Goal: Task Accomplishment & Management: Manage account settings

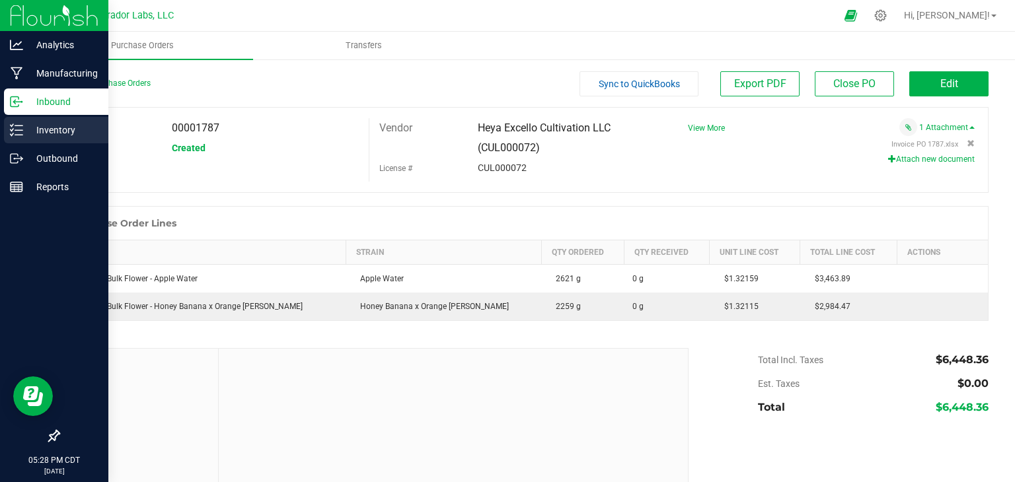
click at [48, 125] on p "Inventory" at bounding box center [62, 130] width 79 height 16
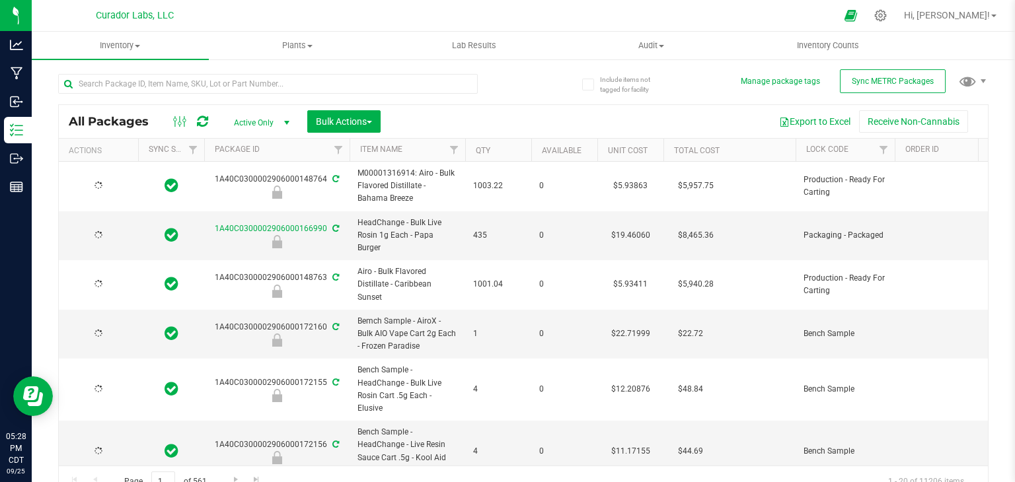
type input "[DATE]"
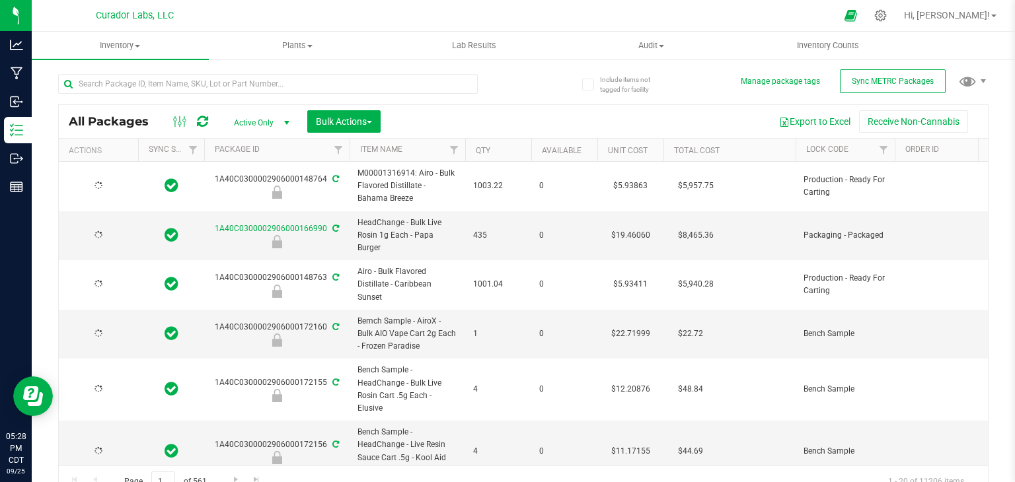
type input "[DATE]"
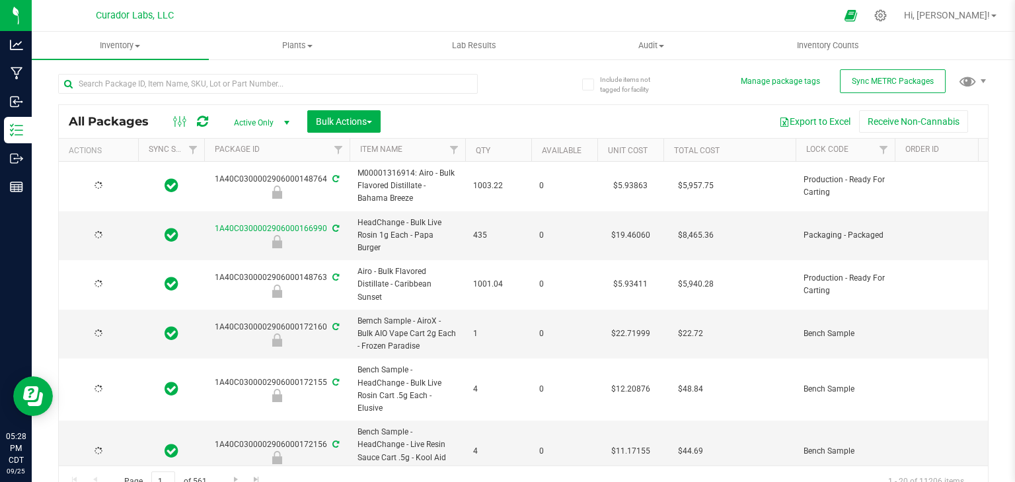
type input "[DATE]"
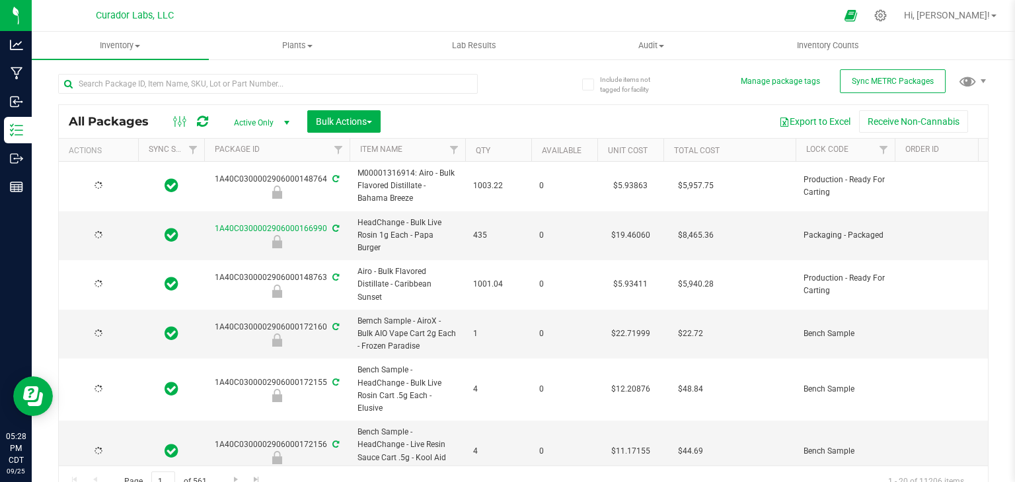
type input "[DATE]"
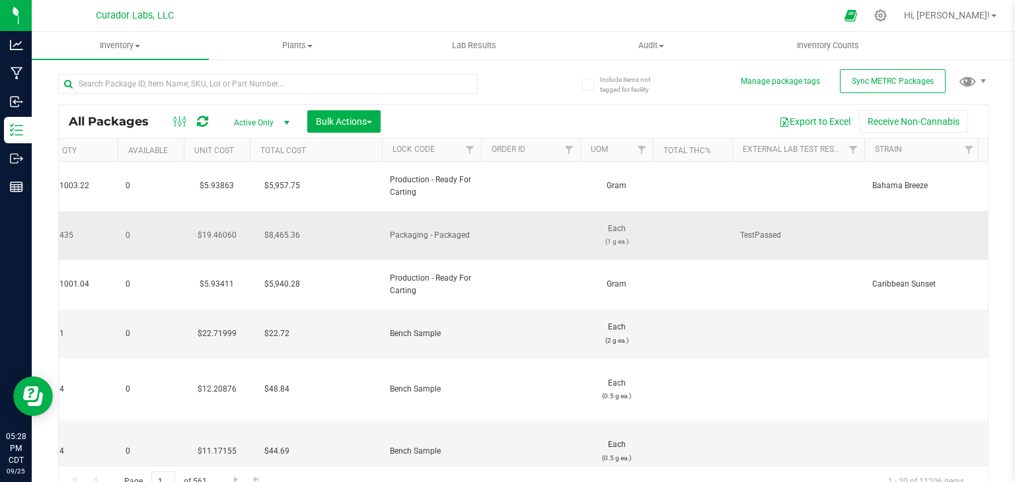
scroll to position [0, 412]
click at [469, 154] on span "Filter" at bounding box center [472, 150] width 11 height 11
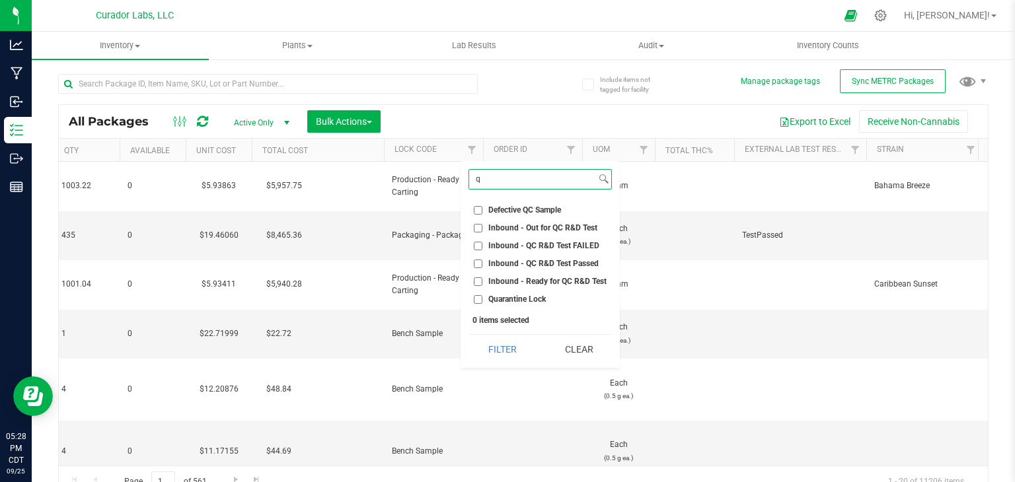
type input "q"
click at [512, 293] on li "Quarantine Lock" at bounding box center [540, 300] width 143 height 14
click at [511, 300] on span "Quarantine Lock" at bounding box center [517, 299] width 58 height 8
click at [482, 300] on input "Quarantine Lock" at bounding box center [478, 299] width 9 height 9
checkbox input "true"
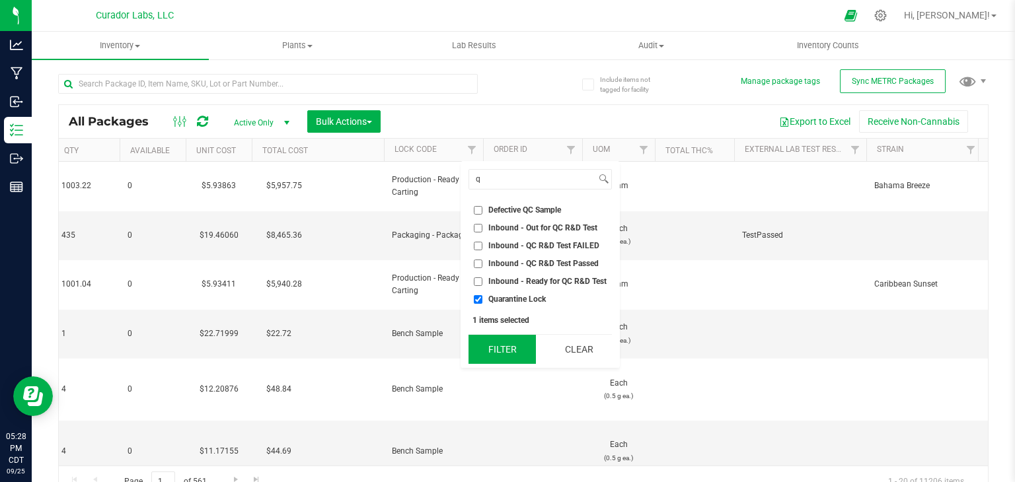
click at [506, 348] on button "Filter" at bounding box center [502, 349] width 67 height 29
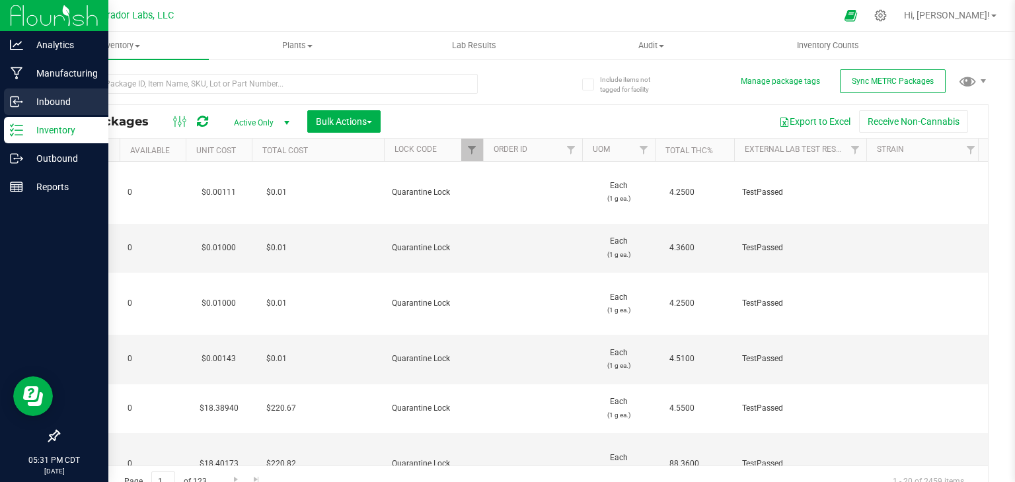
click at [45, 101] on p "Inbound" at bounding box center [62, 102] width 79 height 16
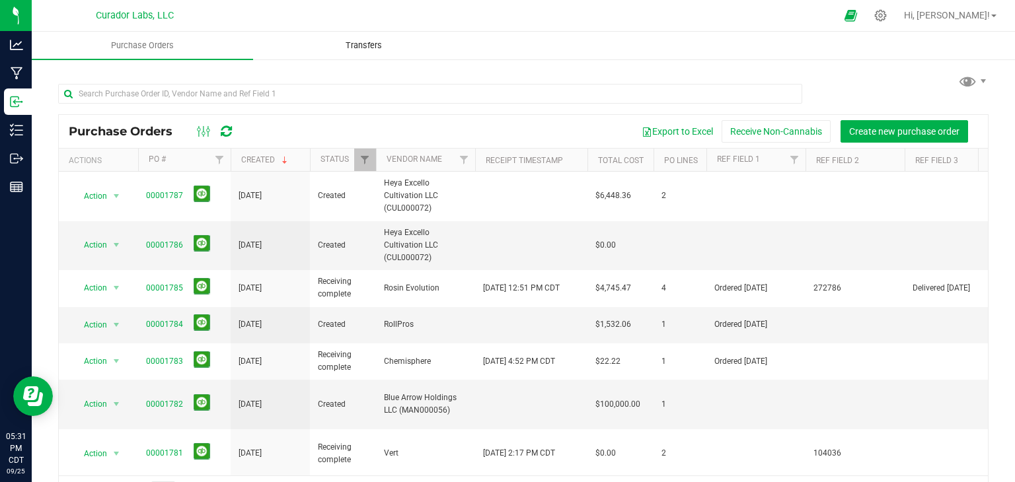
click at [354, 44] on span "Transfers" at bounding box center [364, 46] width 72 height 12
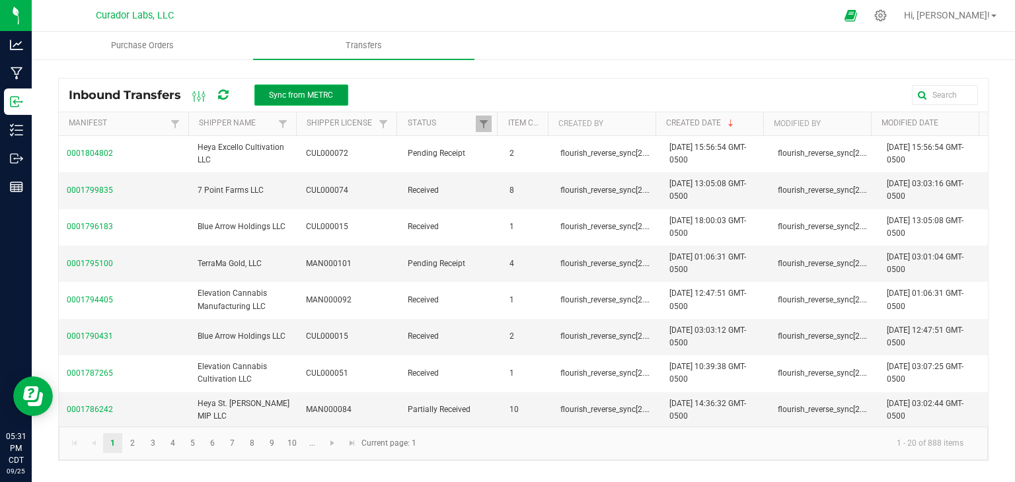
click at [293, 95] on span "Sync from METRC" at bounding box center [301, 95] width 64 height 9
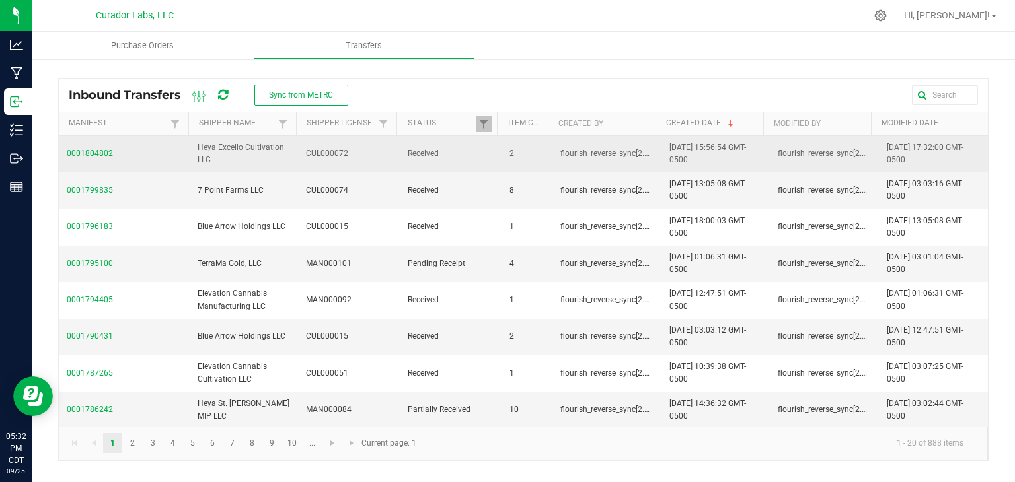
click at [90, 151] on span "0001804802" at bounding box center [124, 153] width 115 height 13
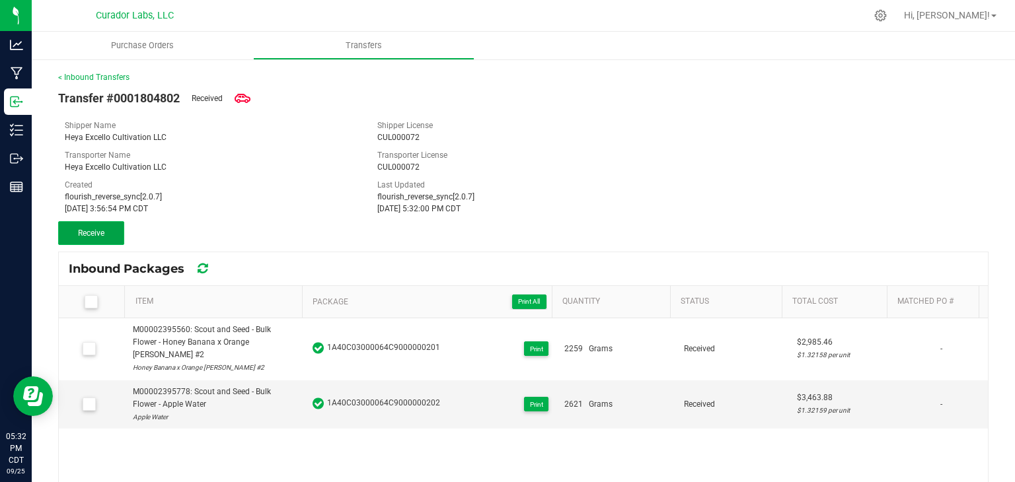
click at [89, 242] on button "Receive" at bounding box center [91, 233] width 66 height 24
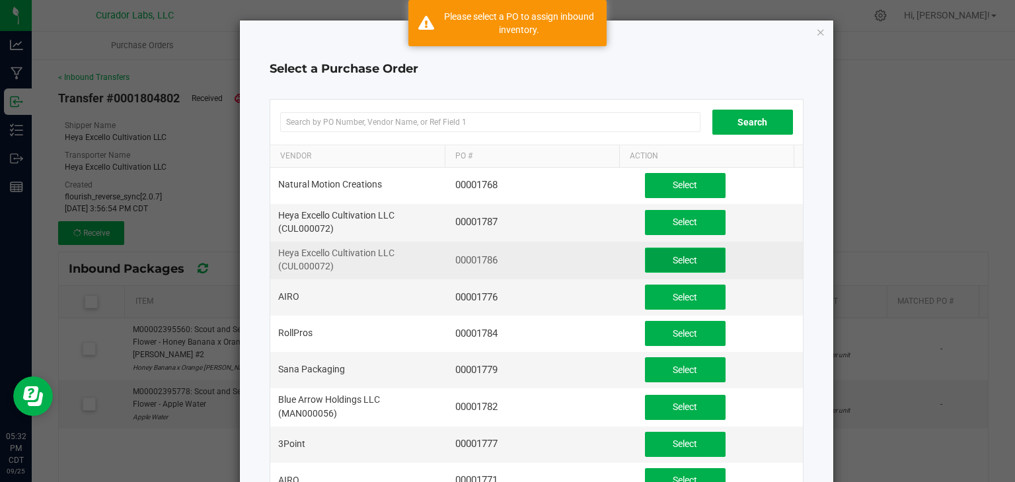
click at [665, 252] on button "Select" at bounding box center [685, 260] width 81 height 25
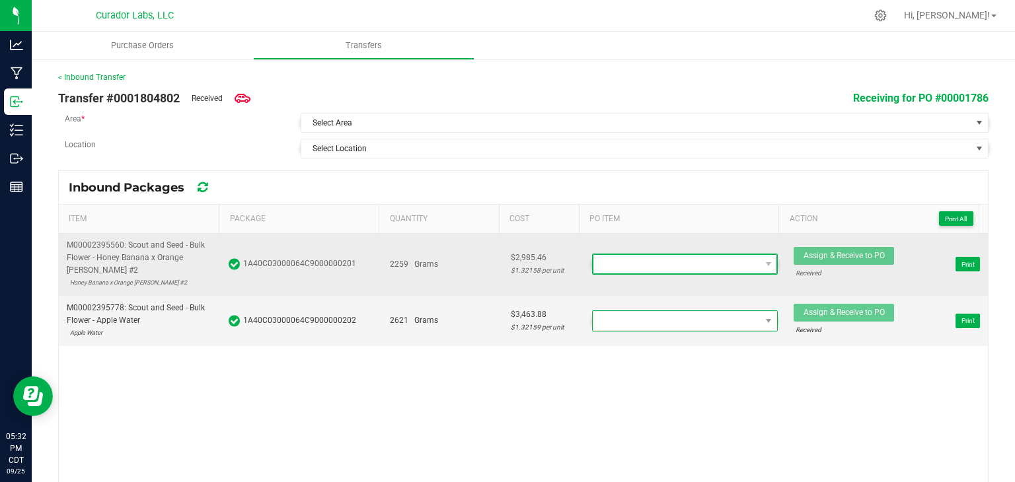
click at [686, 266] on span "NO DATA FOUND" at bounding box center [677, 264] width 167 height 19
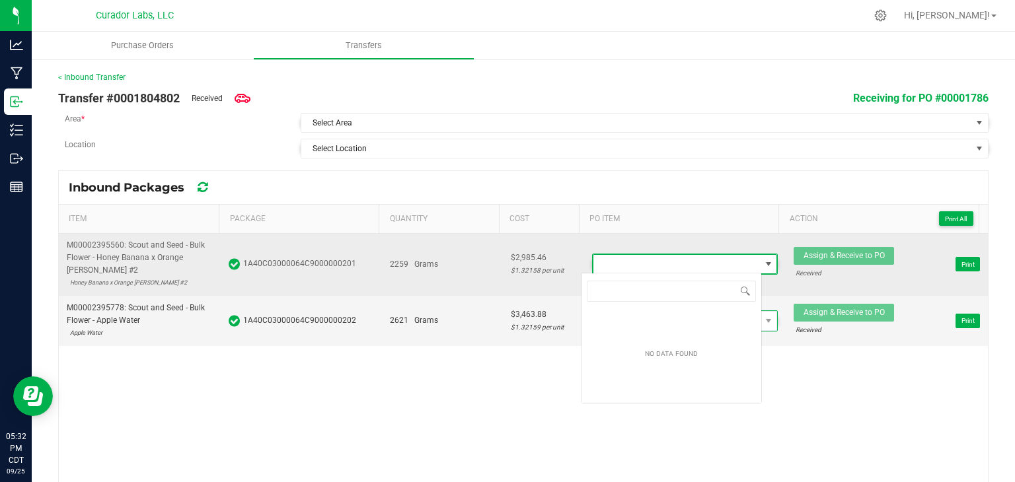
scroll to position [19, 180]
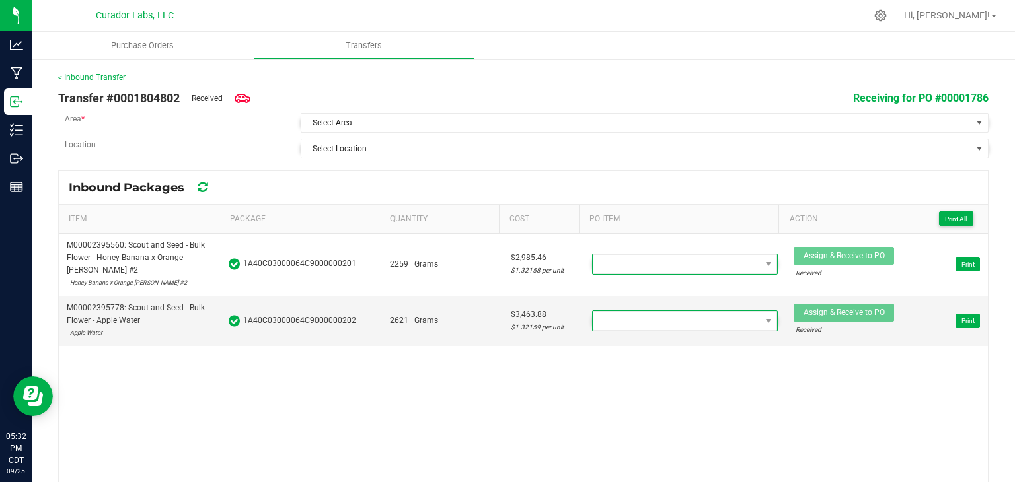
click at [521, 174] on div "Inbound Packages" at bounding box center [523, 187] width 929 height 33
click at [89, 73] on link "< Inbound Transfer" at bounding box center [91, 77] width 67 height 9
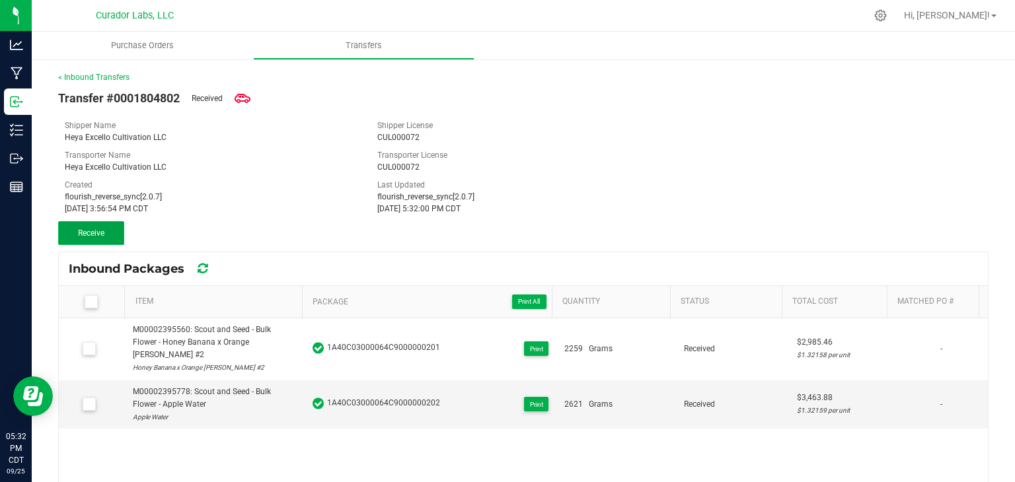
click at [100, 233] on span "Receive" at bounding box center [91, 233] width 26 height 9
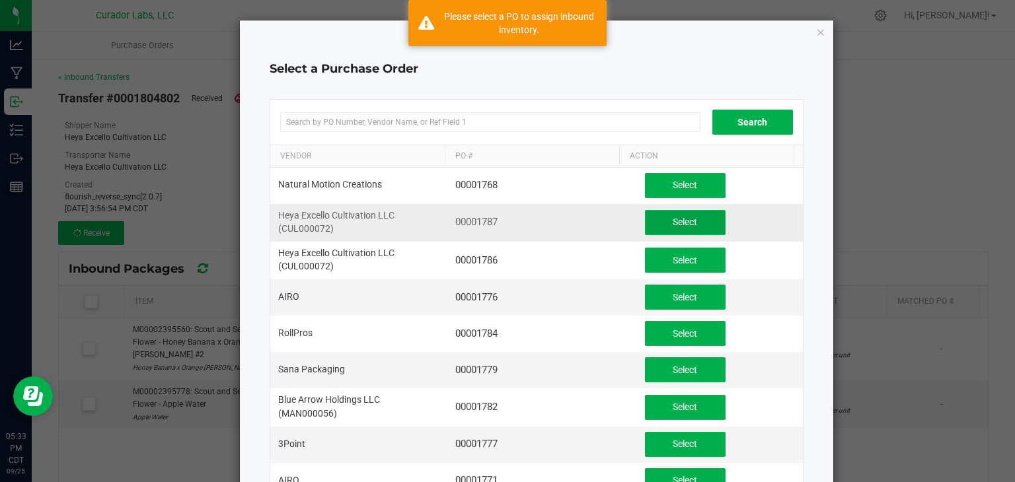
click at [673, 217] on span "Select" at bounding box center [685, 222] width 24 height 11
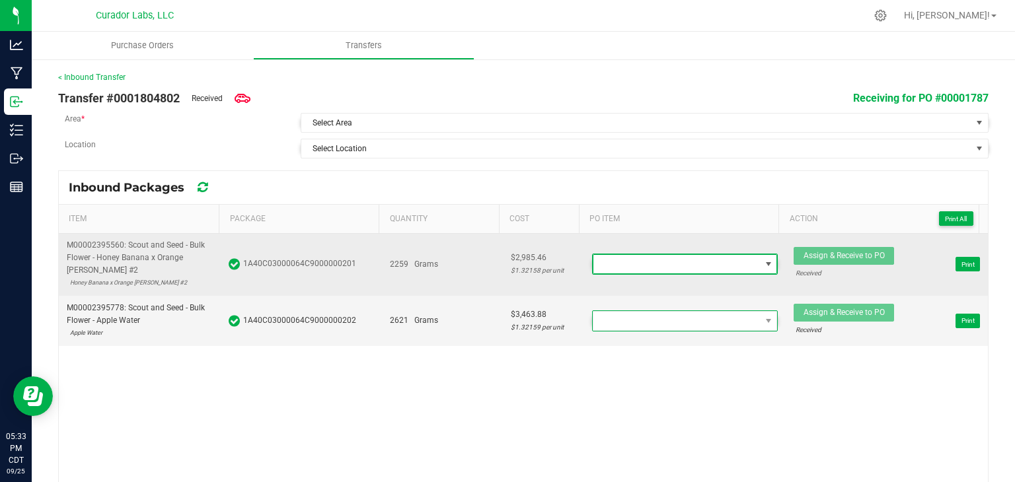
click at [625, 255] on span at bounding box center [677, 264] width 167 height 19
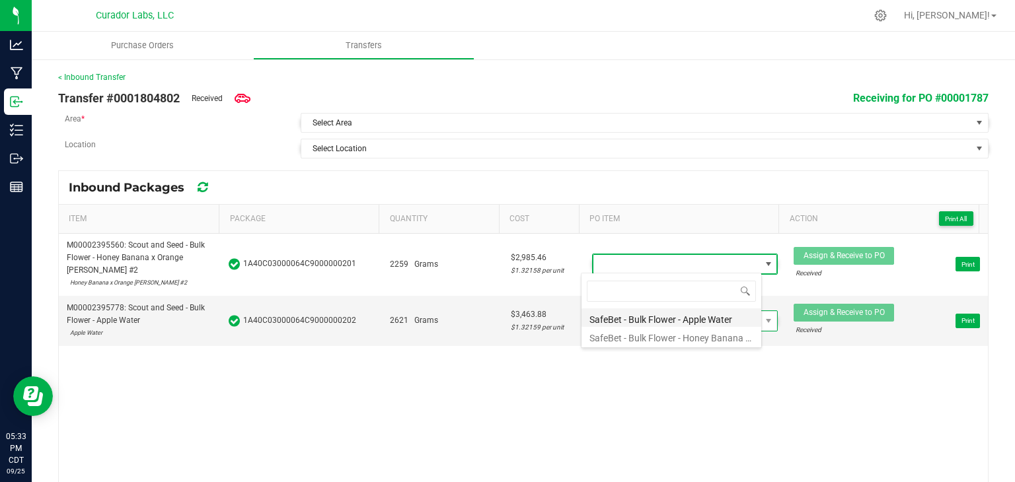
scroll to position [19, 180]
click at [632, 336] on li "SafeBet - Bulk Flower - Honey Banana x Orange [PERSON_NAME]" at bounding box center [672, 336] width 180 height 19
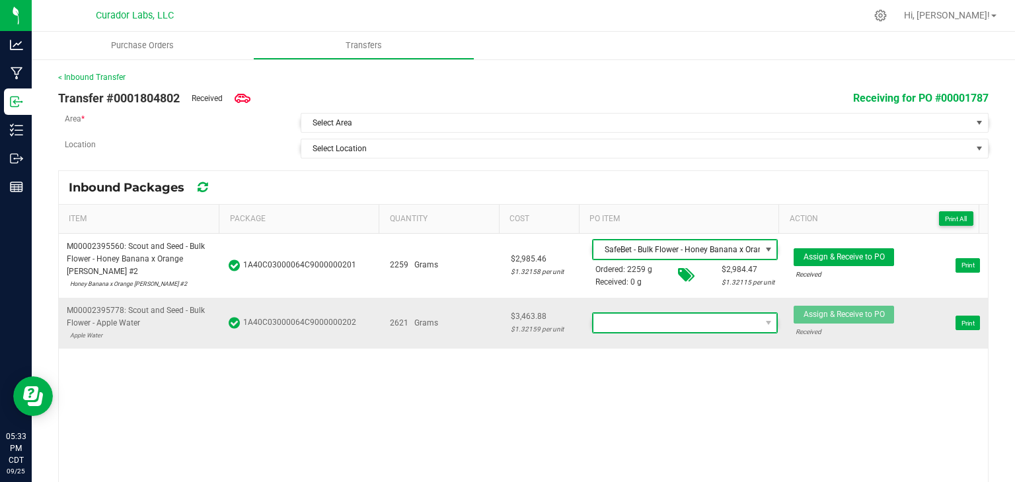
click at [653, 319] on span at bounding box center [677, 323] width 167 height 19
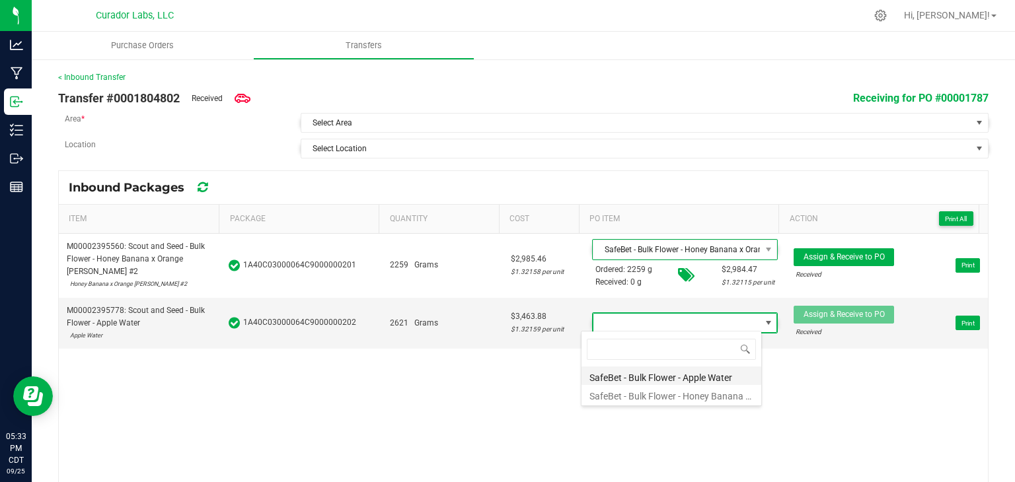
click at [636, 376] on li "SafeBet - Bulk Flower - Apple Water" at bounding box center [672, 376] width 180 height 19
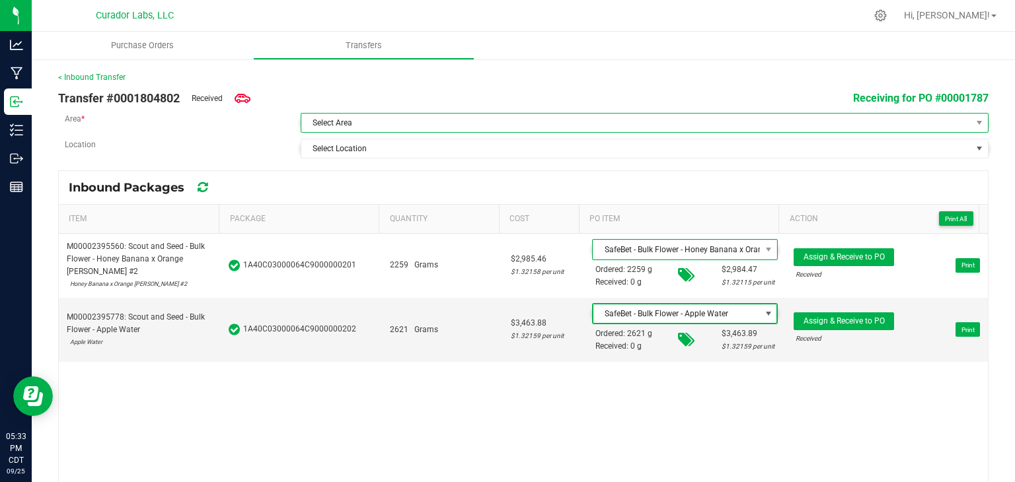
click at [578, 120] on span "Select Area" at bounding box center [636, 123] width 670 height 19
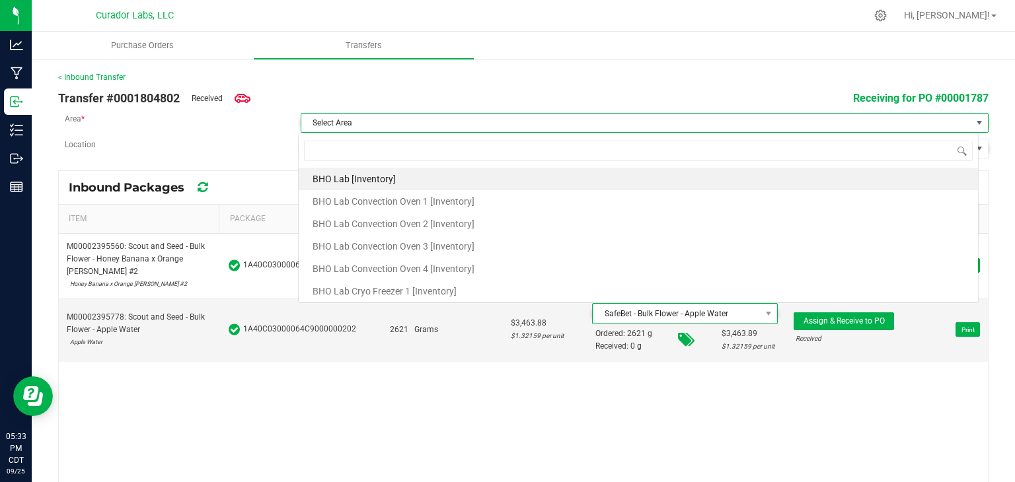
scroll to position [19, 680]
type input "vault"
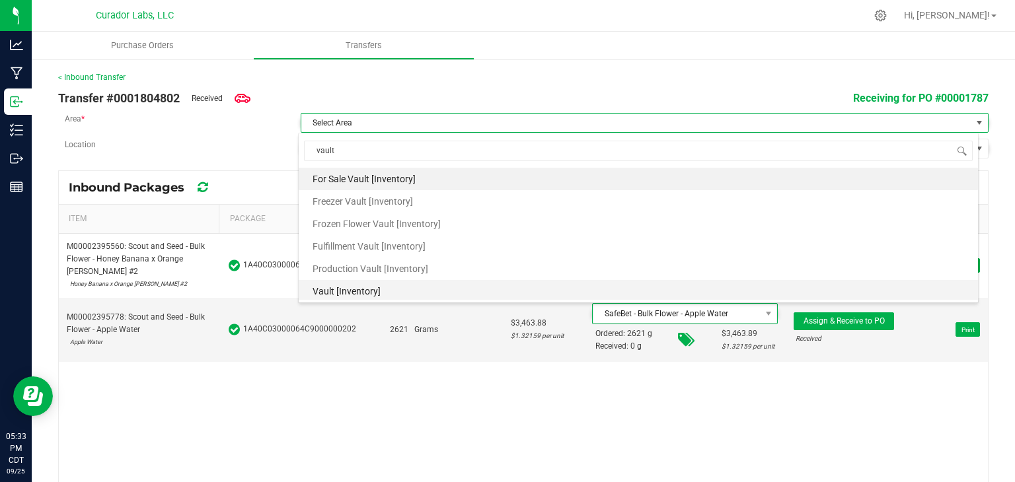
click at [390, 294] on li "Vault [Inventory]" at bounding box center [638, 291] width 679 height 22
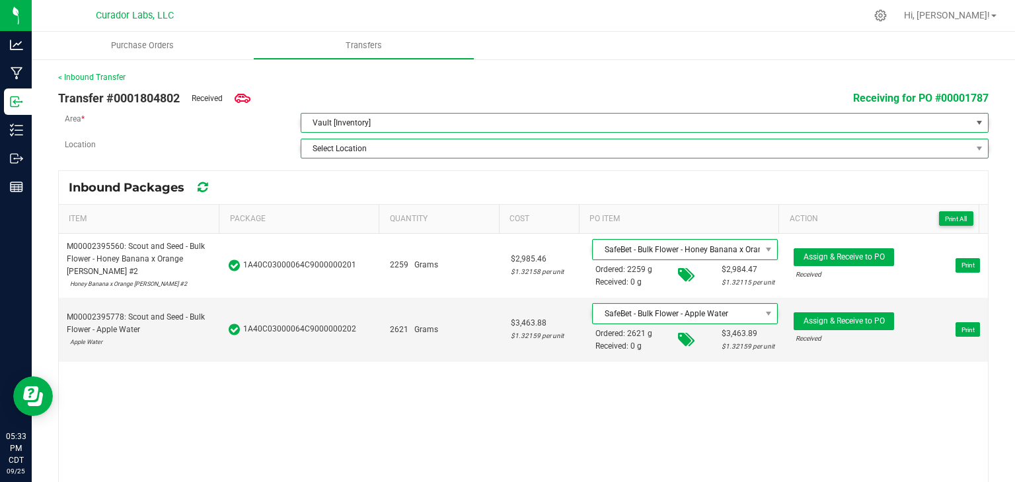
click at [441, 149] on span "Select Location" at bounding box center [636, 148] width 670 height 19
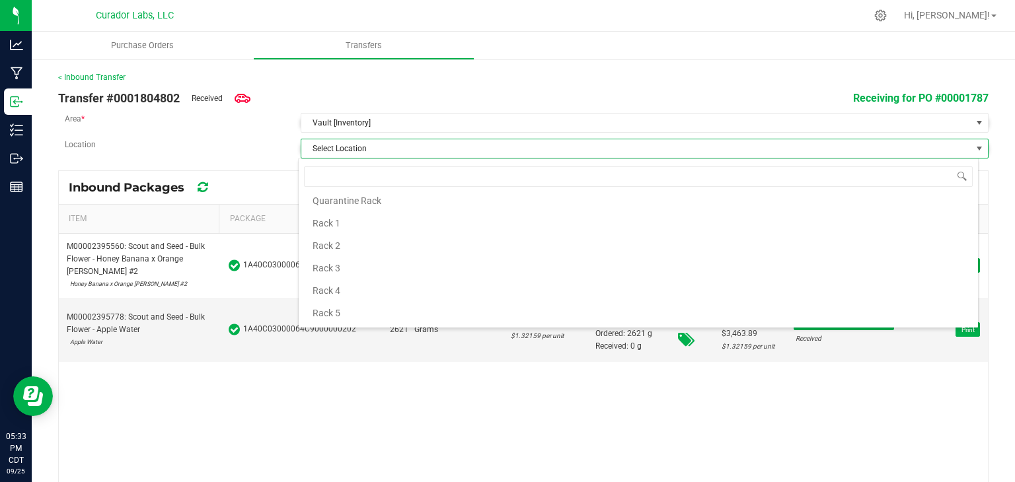
scroll to position [0, 0]
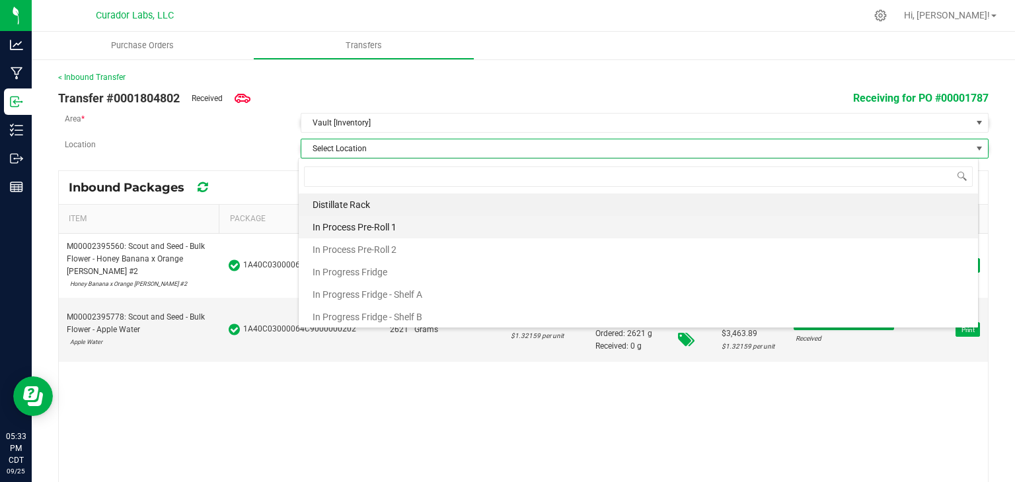
click at [386, 223] on span "In Process Pre-Roll 1" at bounding box center [355, 227] width 84 height 20
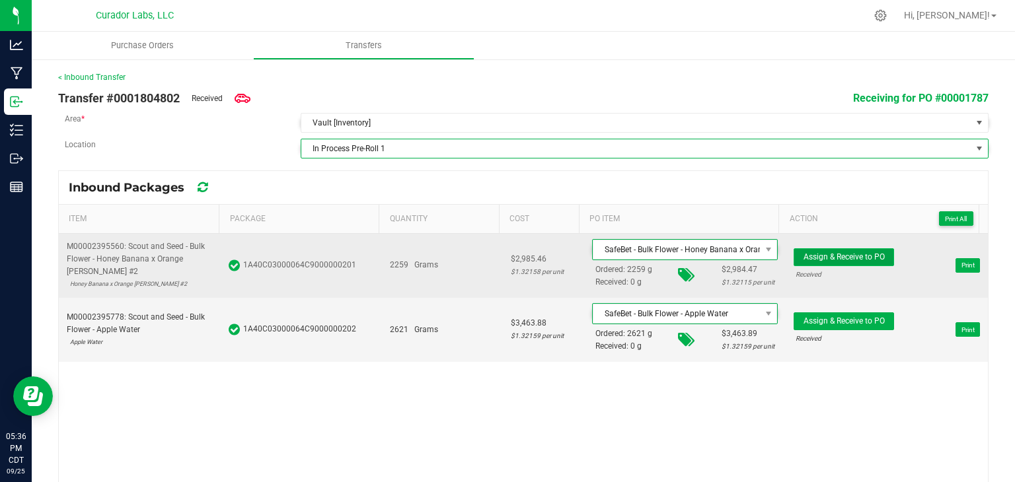
click at [806, 258] on span "Assign & Receive to PO" at bounding box center [844, 256] width 81 height 9
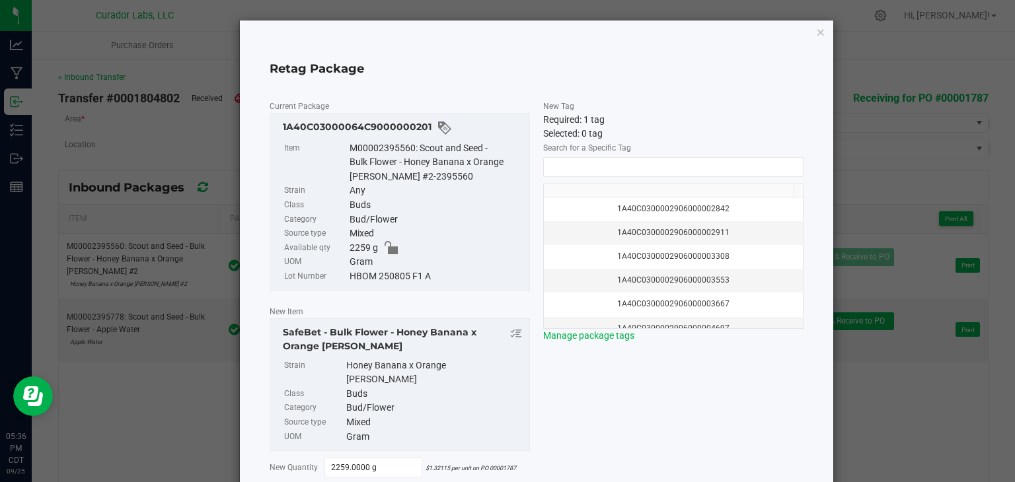
scroll to position [75, 0]
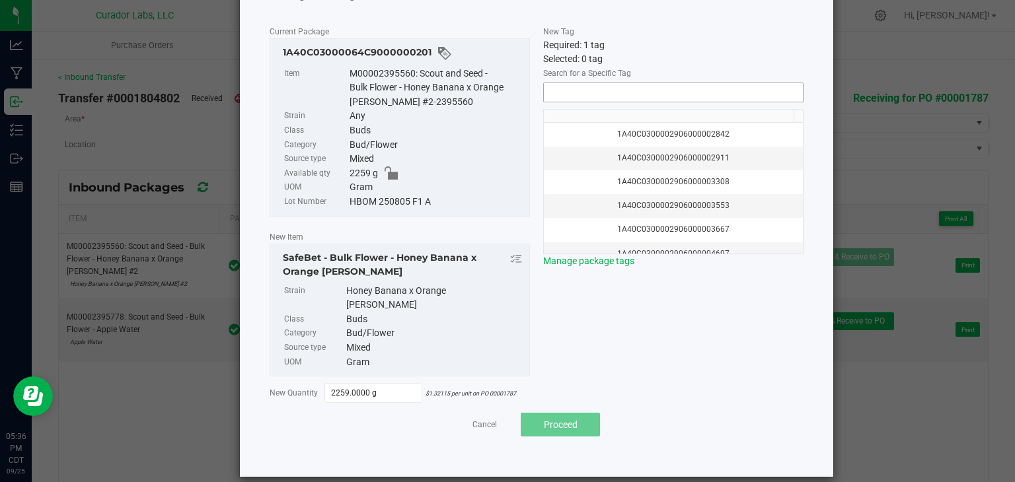
click at [586, 88] on input "NO DATA FOUND" at bounding box center [673, 92] width 259 height 19
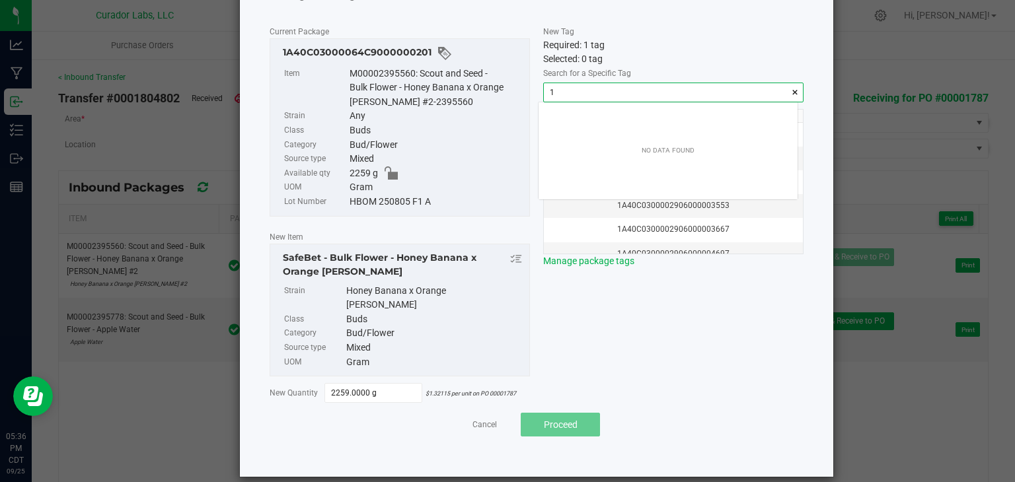
scroll to position [19, 259]
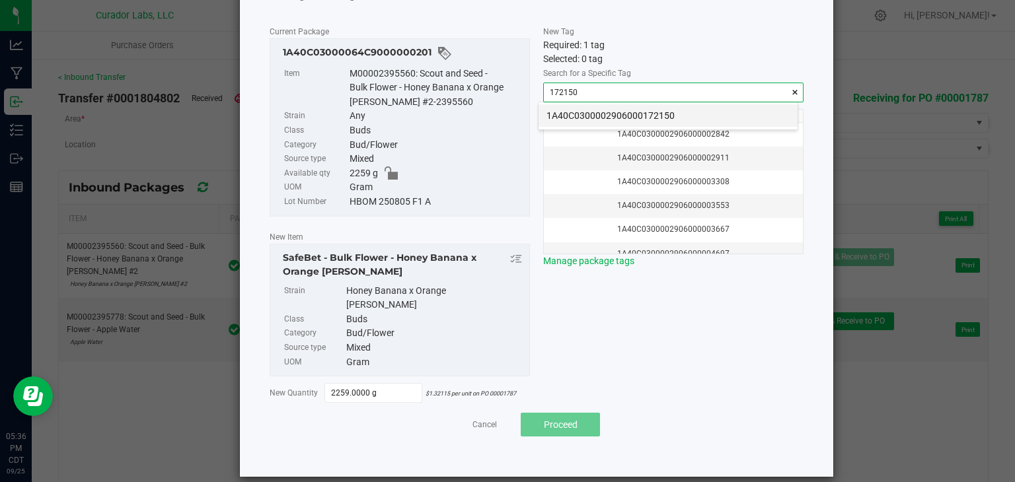
click at [566, 111] on li "1A40C0300002906000172150" at bounding box center [668, 115] width 259 height 22
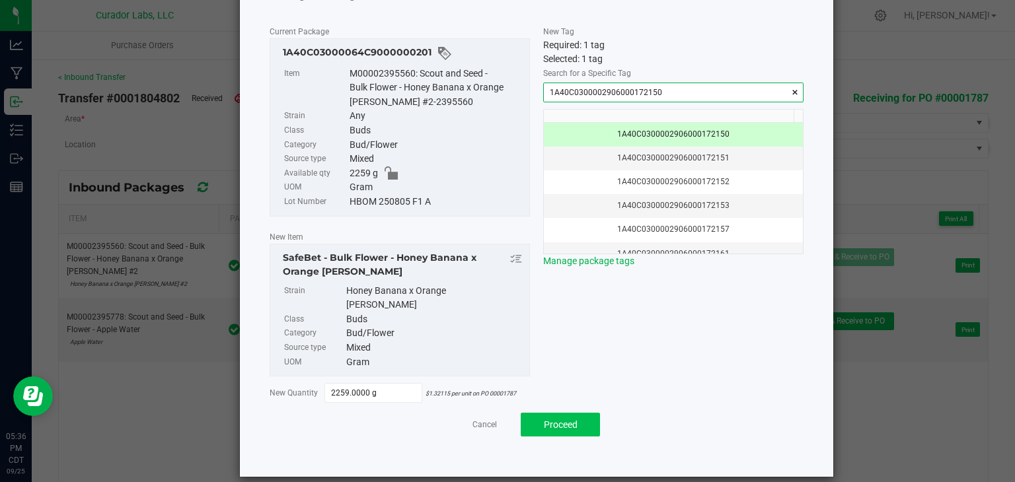
type input "1A40C0300002906000172150"
click at [567, 420] on span "Proceed" at bounding box center [561, 425] width 34 height 11
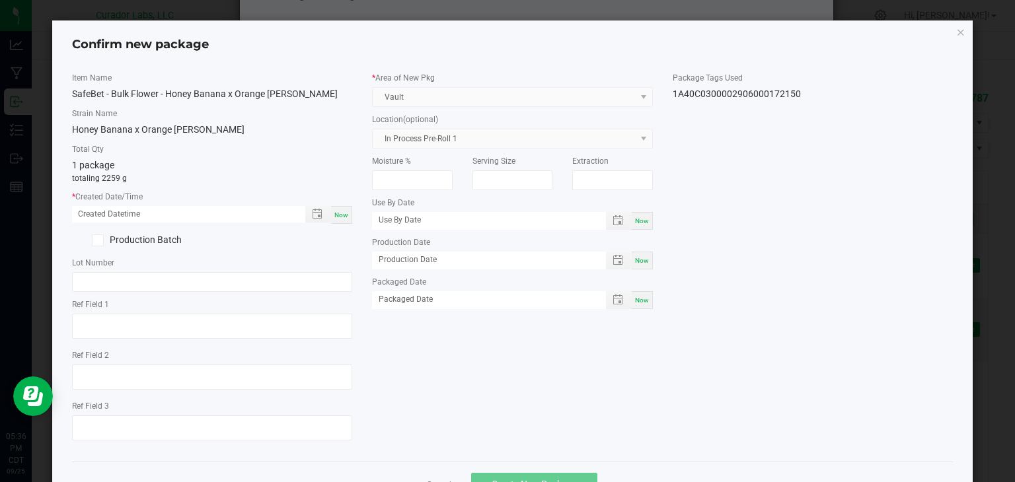
click at [336, 221] on div "Now" at bounding box center [341, 215] width 21 height 18
type input "[DATE] 05:36 PM"
click at [119, 278] on input "text" at bounding box center [212, 282] width 281 height 20
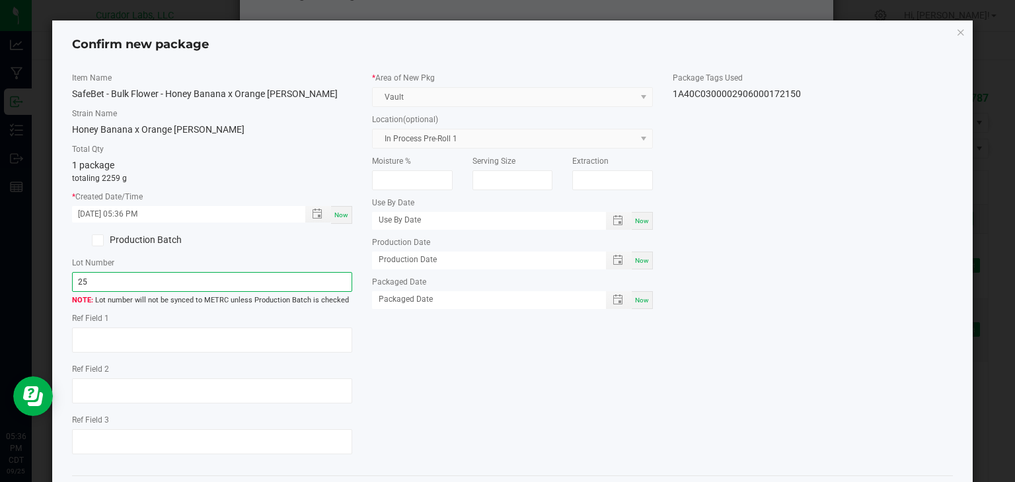
type input "2"
type input "20250925SBBFHNYBNNRNGMNT"
click at [518, 378] on div "Item Name SafeBet - Bulk Flower - Honey Banana x Orange [PERSON_NAME] Strain Na…" at bounding box center [513, 269] width 902 height 394
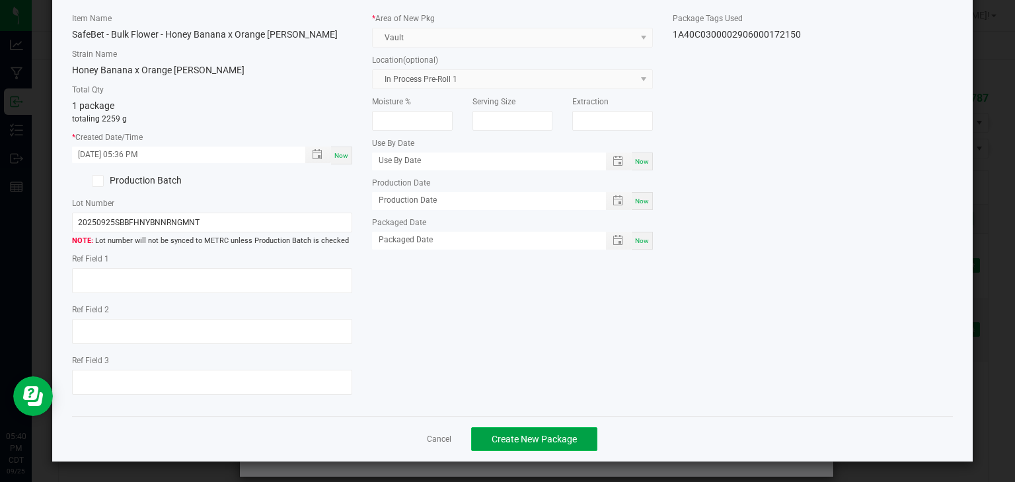
click at [535, 432] on button "Create New Package" at bounding box center [534, 440] width 126 height 24
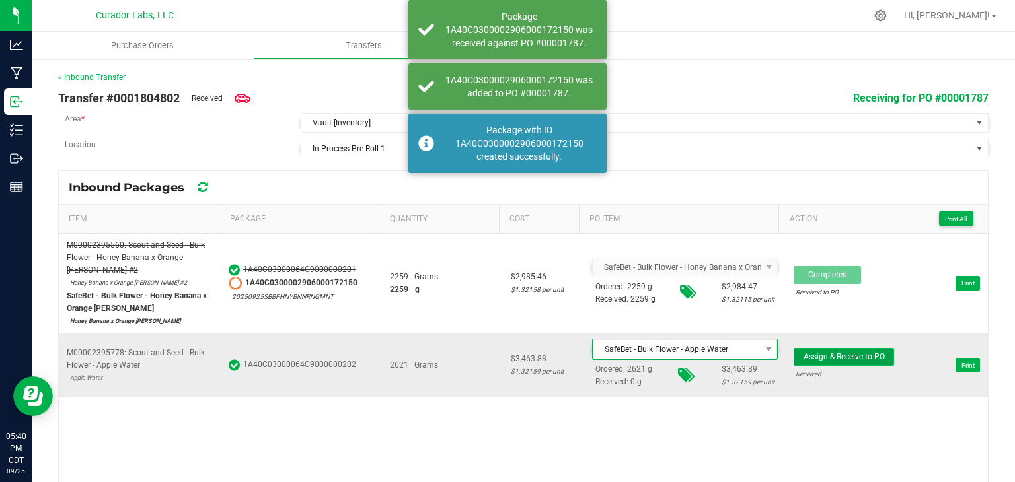
click at [819, 358] on span "Assign & Receive to PO" at bounding box center [844, 356] width 81 height 9
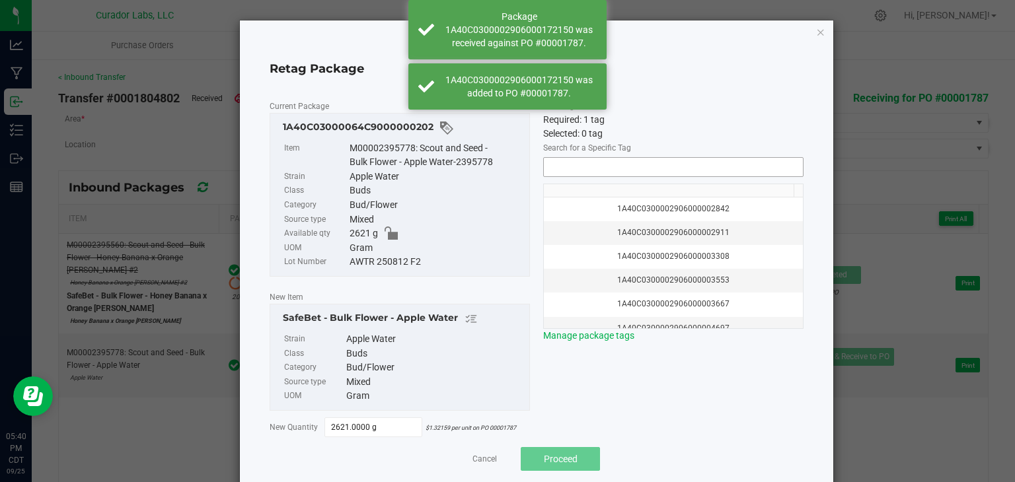
click at [724, 167] on input "NO DATA FOUND" at bounding box center [673, 167] width 259 height 19
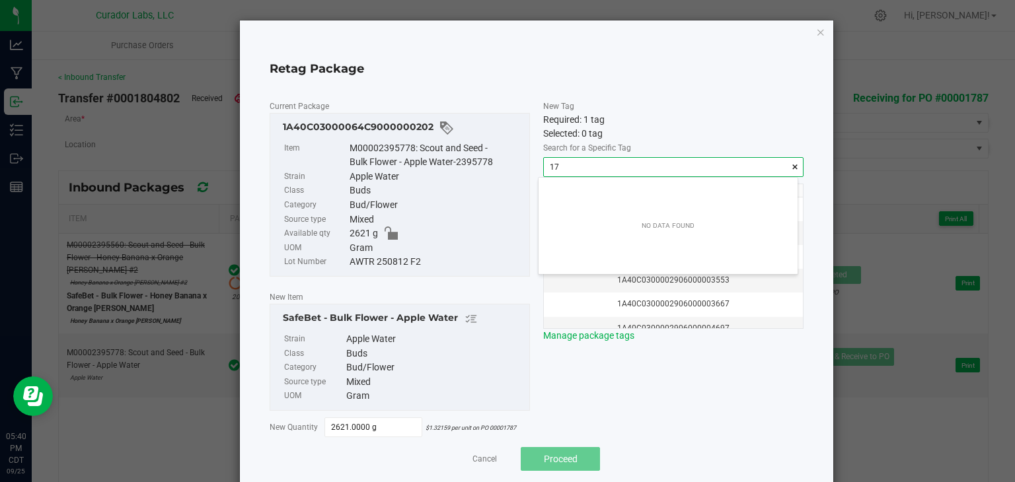
scroll to position [19, 259]
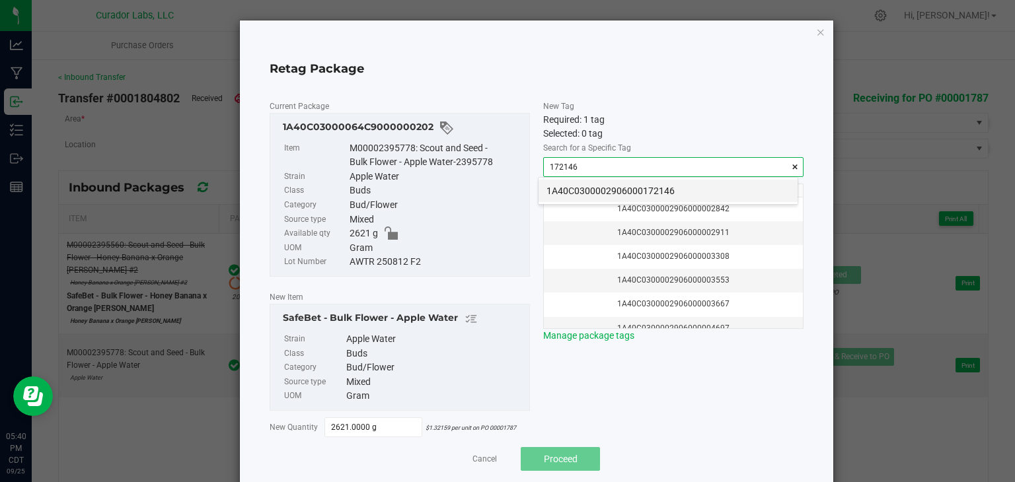
click at [629, 193] on li "1A40C0300002906000172146" at bounding box center [668, 191] width 259 height 22
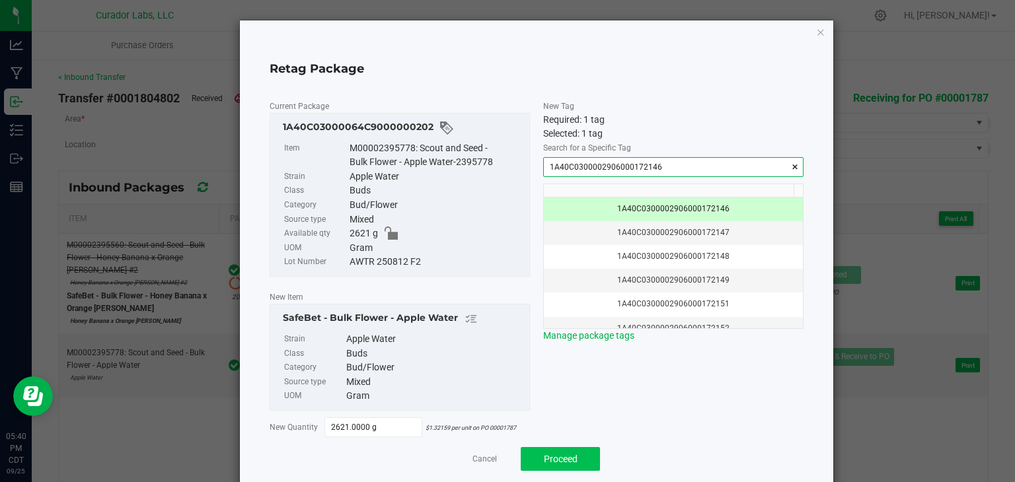
type input "1A40C0300002906000172146"
click at [570, 454] on span "Proceed" at bounding box center [561, 459] width 34 height 11
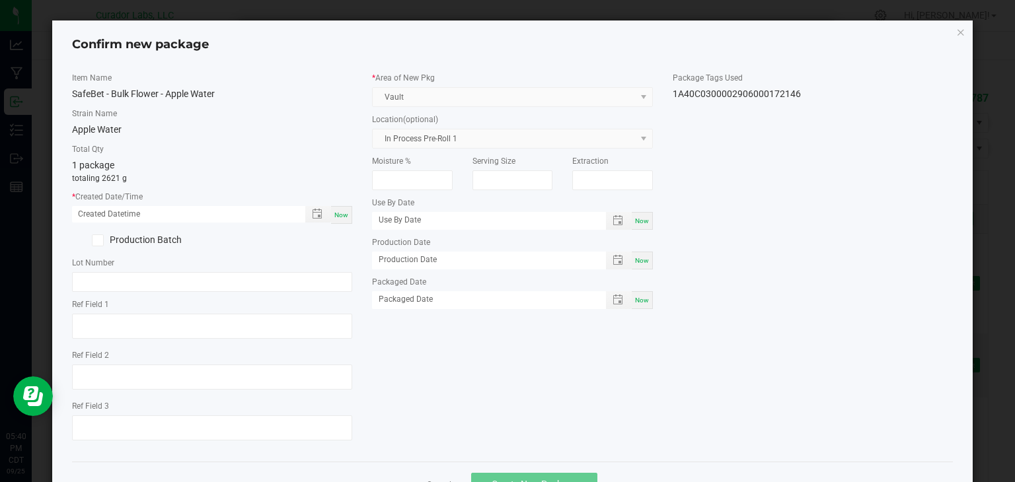
click at [336, 213] on span "Now" at bounding box center [341, 214] width 14 height 7
type input "[DATE] 05:40 PM"
click at [199, 285] on input "text" at bounding box center [212, 282] width 281 height 20
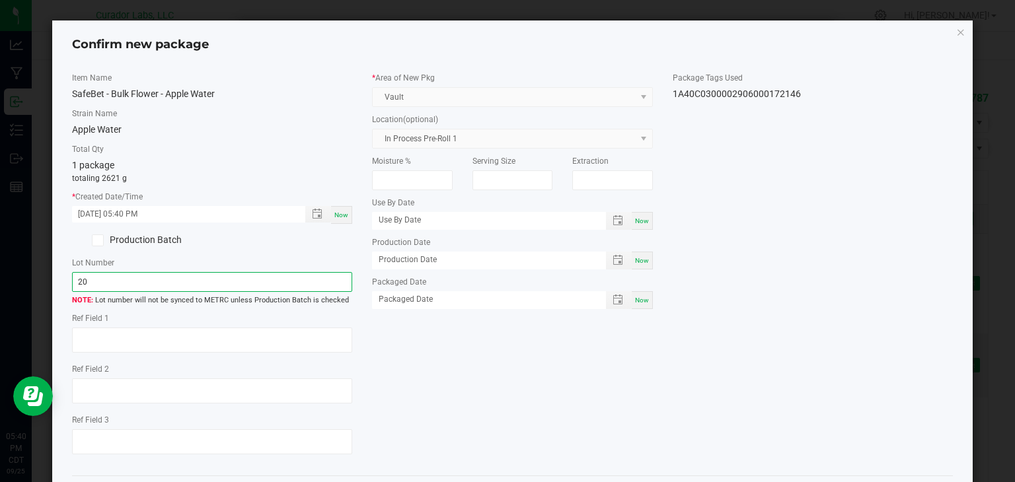
click at [199, 285] on input "20" at bounding box center [212, 282] width 281 height 20
type input "20250925SBBFPPLWTR"
click at [459, 375] on div "Item Name SafeBet - Bulk Flower - Apple Water Strain Name Apple Water Total Qty…" at bounding box center [513, 269] width 902 height 394
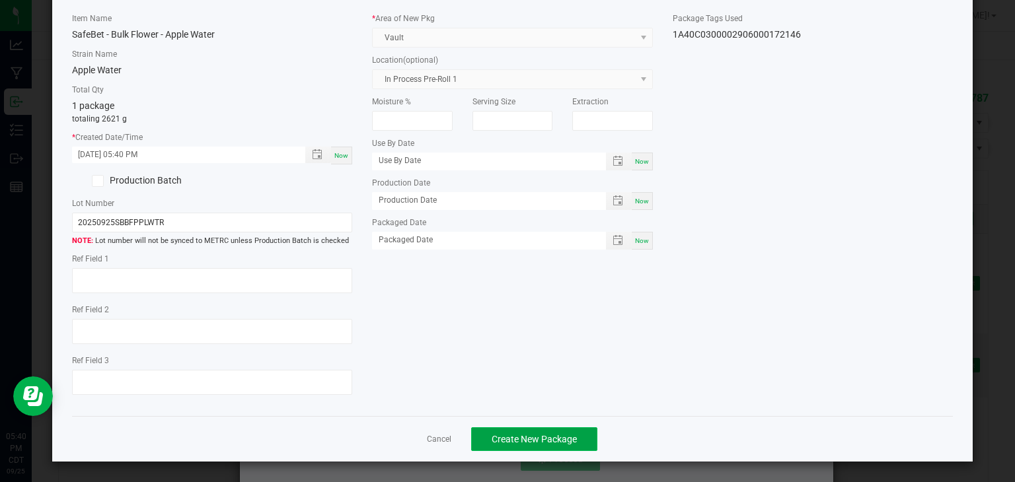
click at [492, 435] on span "Create New Package" at bounding box center [534, 439] width 85 height 11
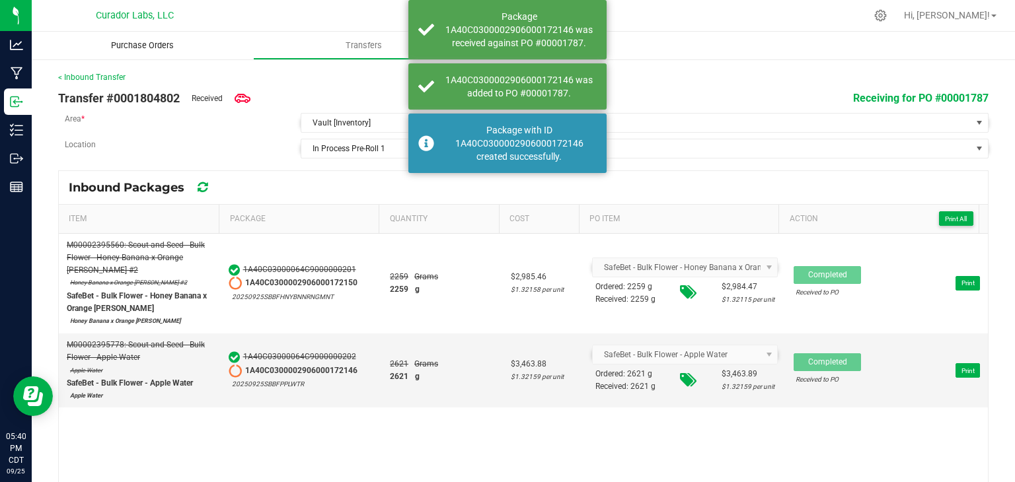
click at [171, 42] on span "Purchase Orders" at bounding box center [142, 46] width 98 height 12
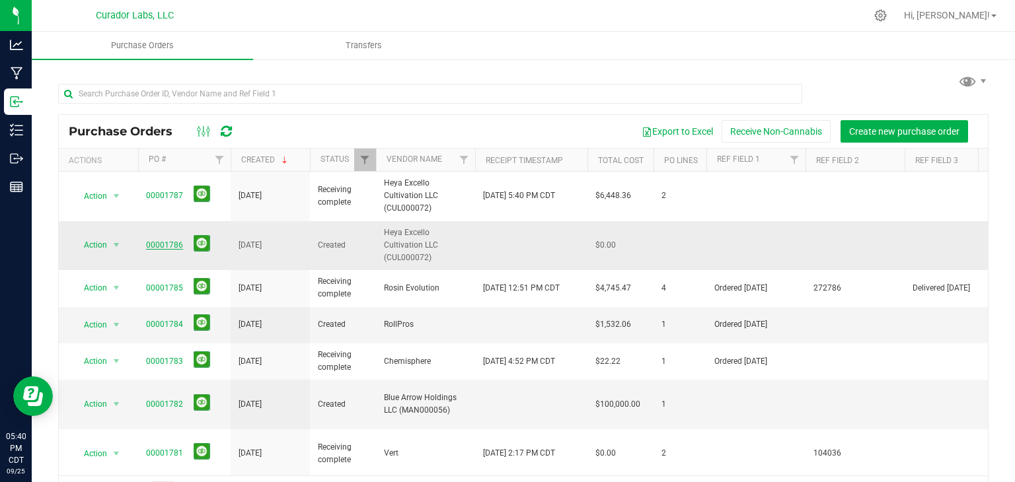
click at [159, 246] on link "00001786" at bounding box center [164, 245] width 37 height 9
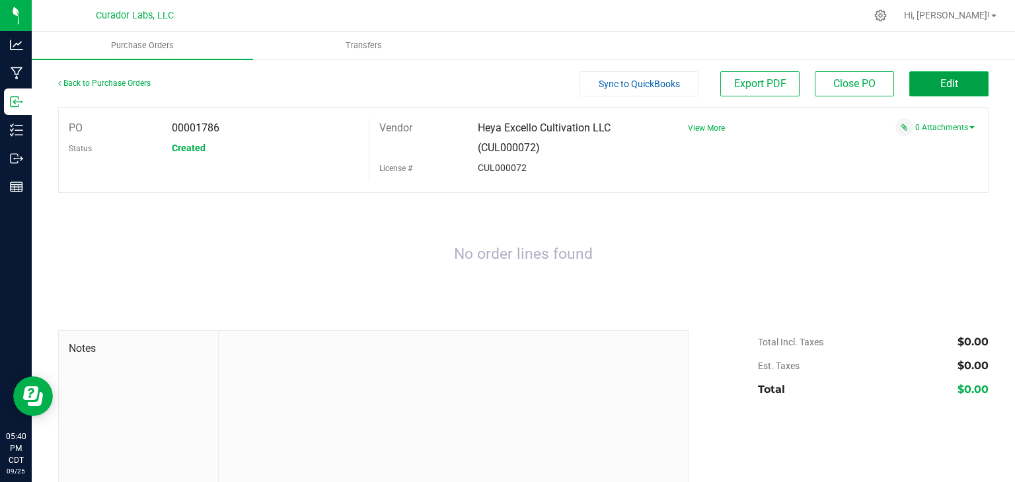
click at [952, 81] on button "Edit" at bounding box center [948, 83] width 79 height 25
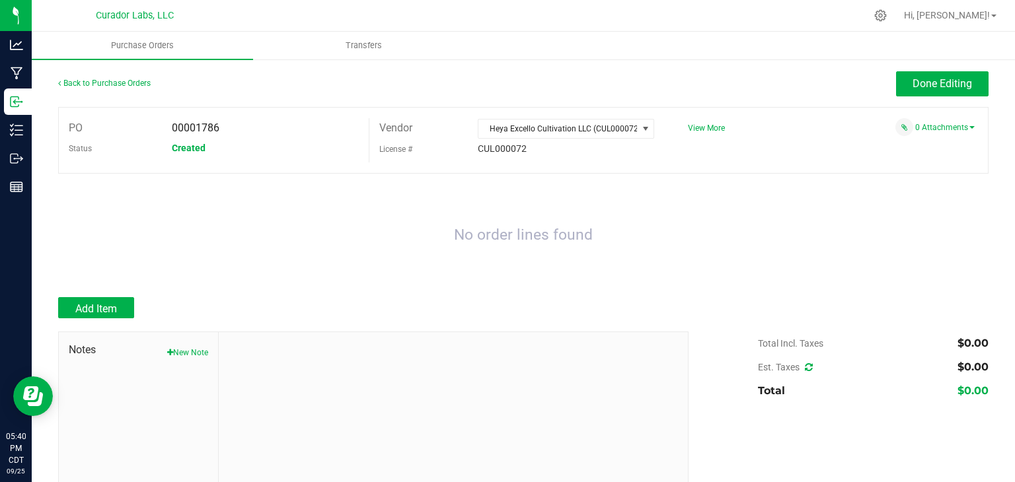
click at [186, 147] on span "Created" at bounding box center [189, 148] width 34 height 11
click at [942, 84] on span "Done Editing" at bounding box center [942, 83] width 59 height 13
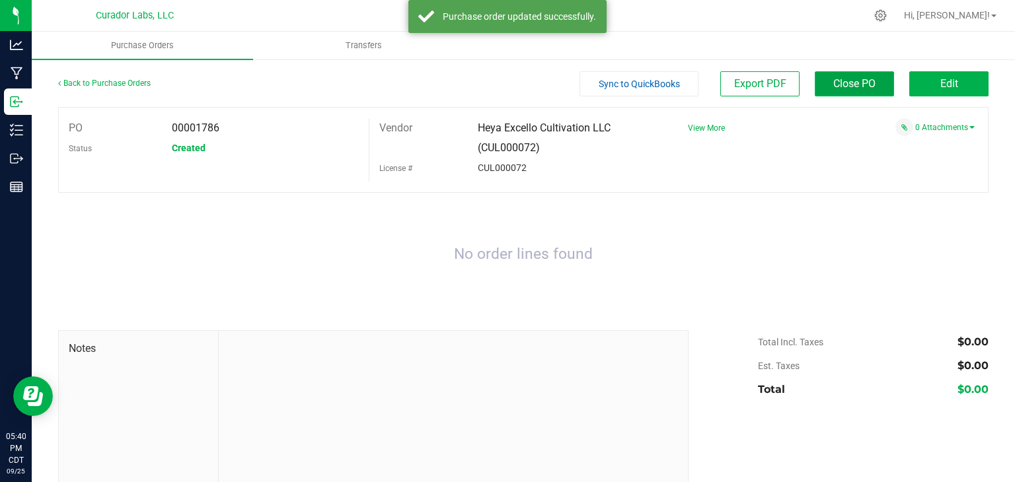
click at [836, 81] on span "Close PO" at bounding box center [854, 83] width 42 height 13
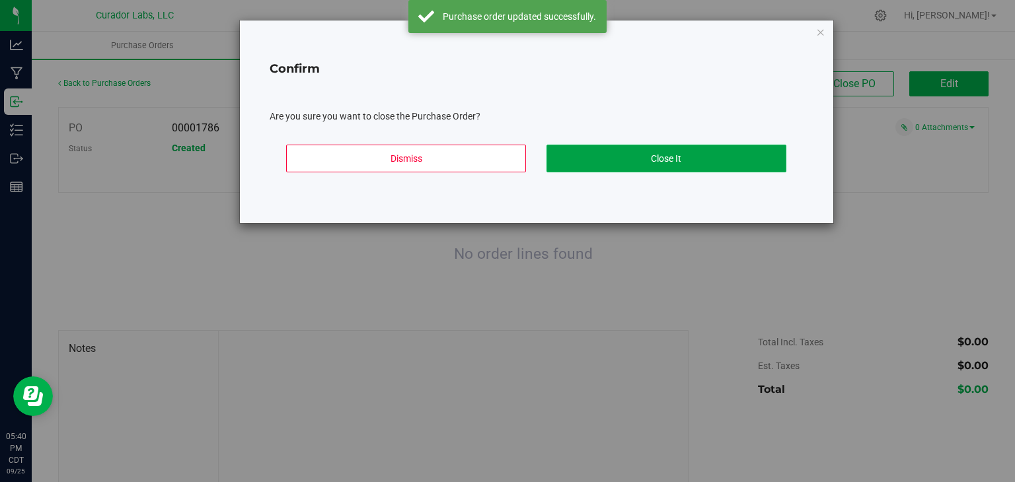
click at [589, 151] on button "Close It" at bounding box center [667, 159] width 241 height 28
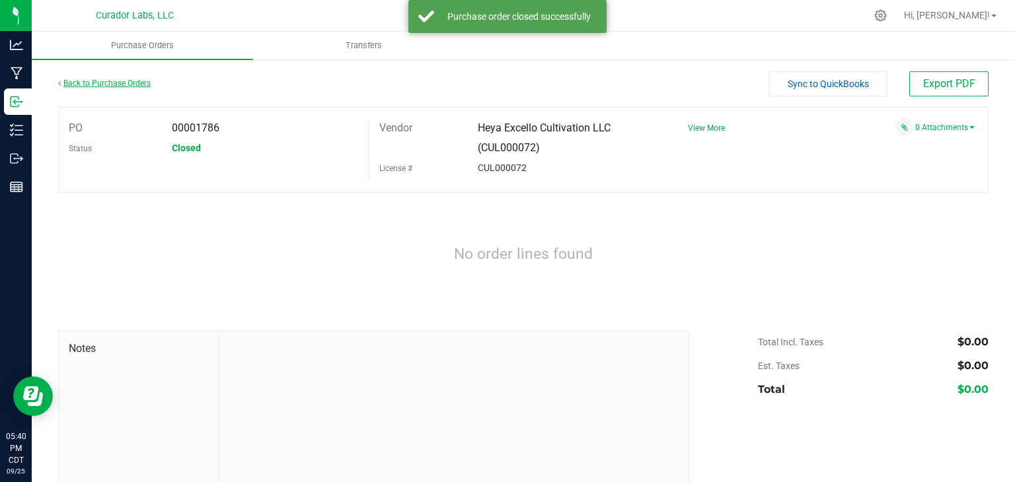
click at [77, 84] on link "Back to Purchase Orders" at bounding box center [104, 83] width 93 height 9
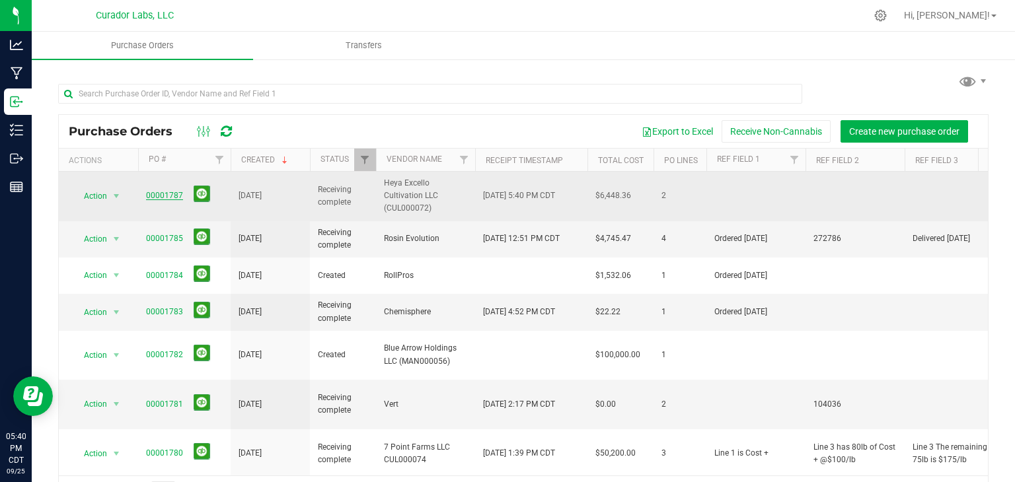
click at [167, 196] on link "00001787" at bounding box center [164, 195] width 37 height 9
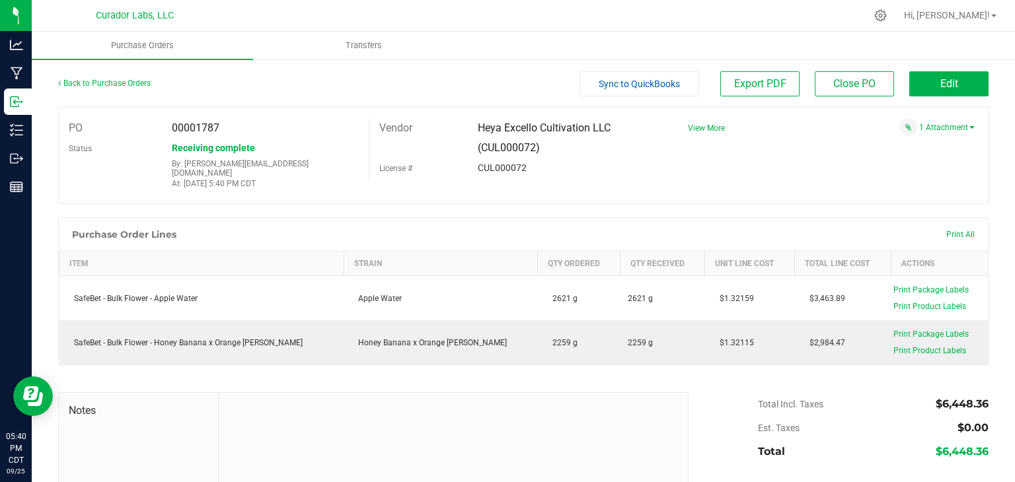
click at [513, 223] on div "Purchase Order Lines Print All" at bounding box center [523, 234] width 929 height 33
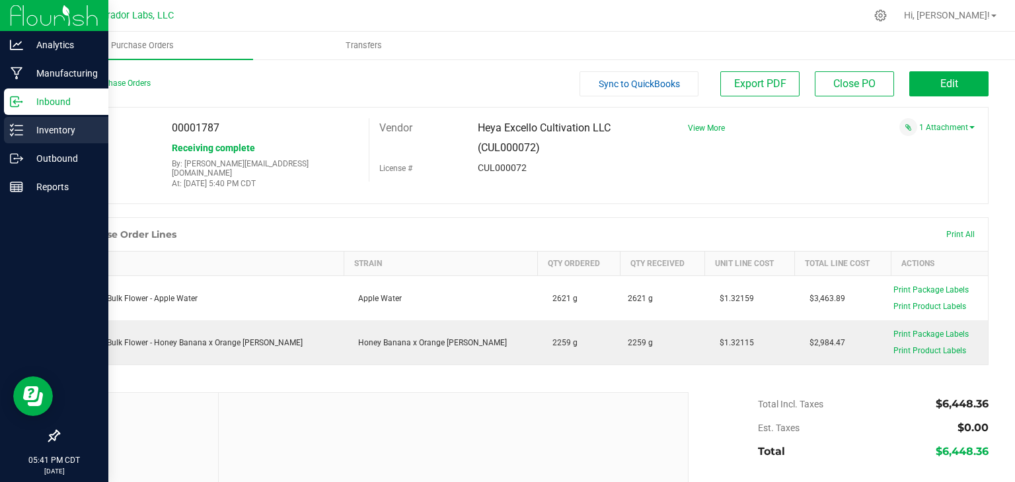
click at [22, 132] on icon at bounding box center [16, 130] width 13 height 13
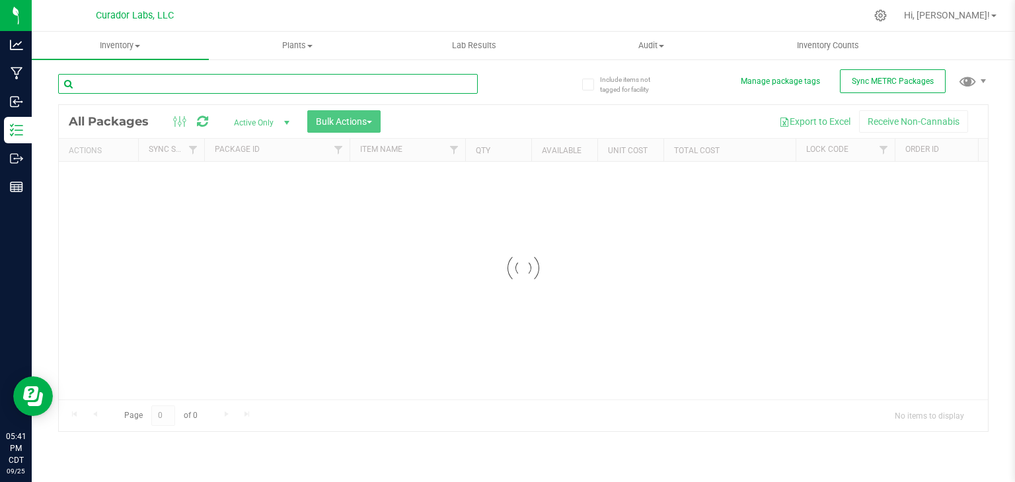
click at [211, 88] on input "text" at bounding box center [268, 84] width 420 height 20
paste input "1A40C0300002906000148730"
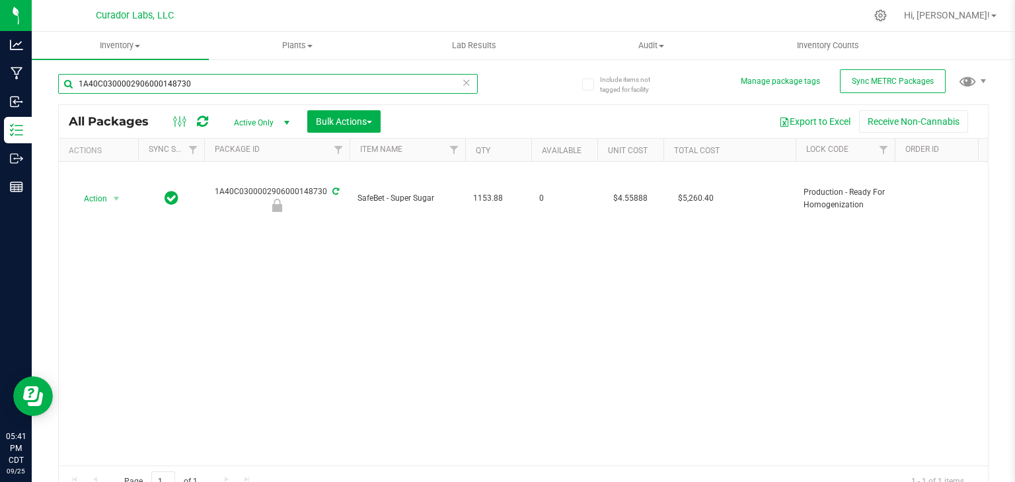
type input "1A40C0300002906000148730"
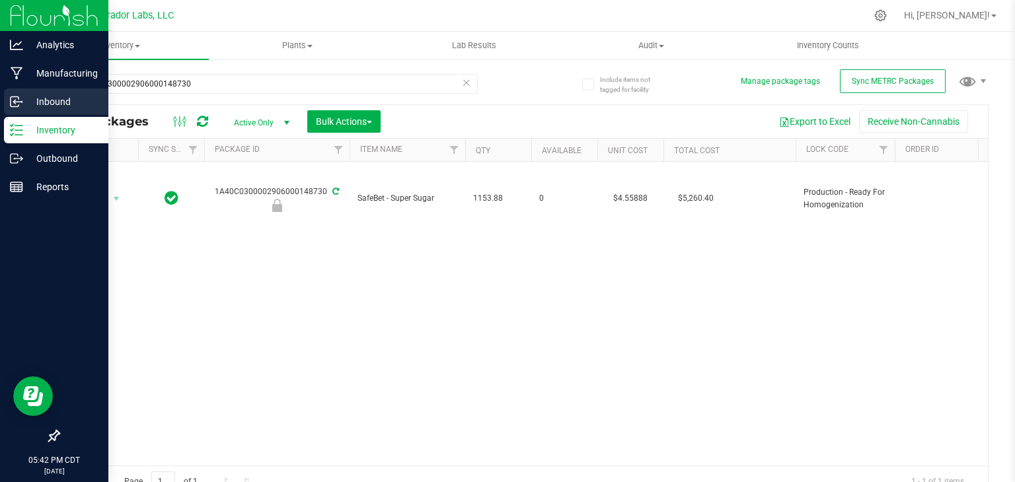
click at [67, 100] on p "Inbound" at bounding box center [62, 102] width 79 height 16
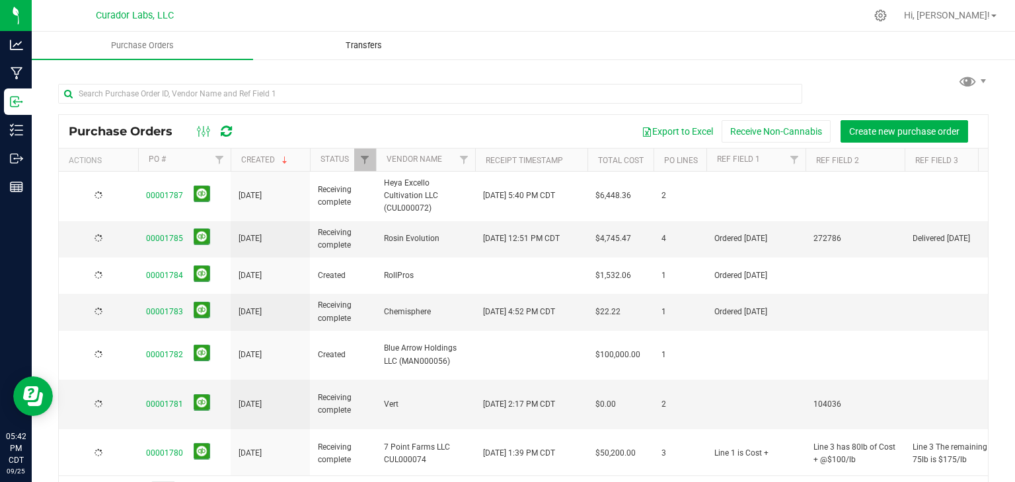
click at [370, 43] on span "Transfers" at bounding box center [364, 46] width 72 height 12
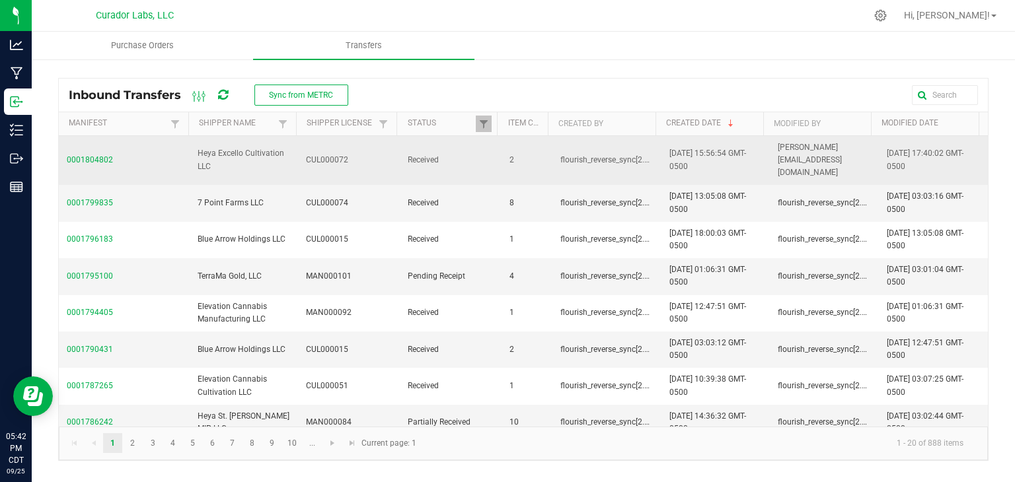
click at [100, 154] on span "0001804802" at bounding box center [124, 160] width 115 height 13
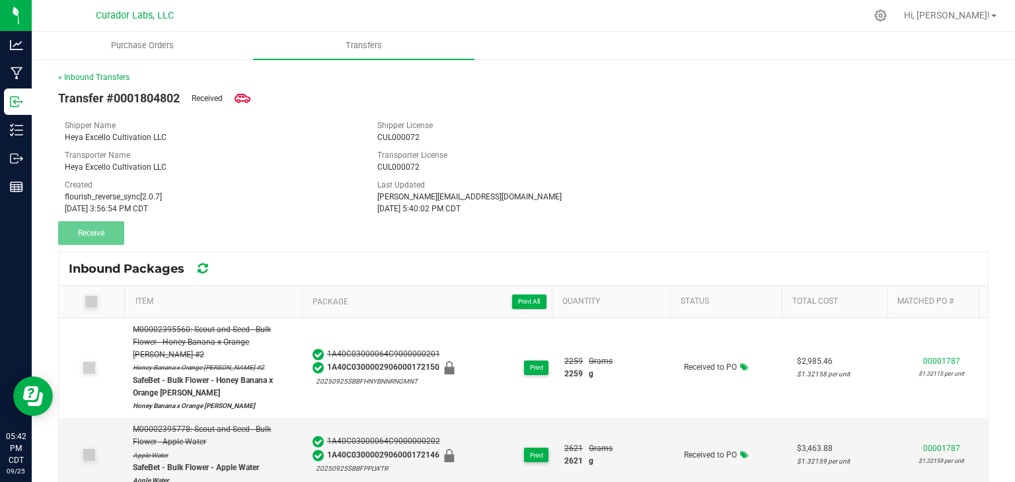
scroll to position [100, 0]
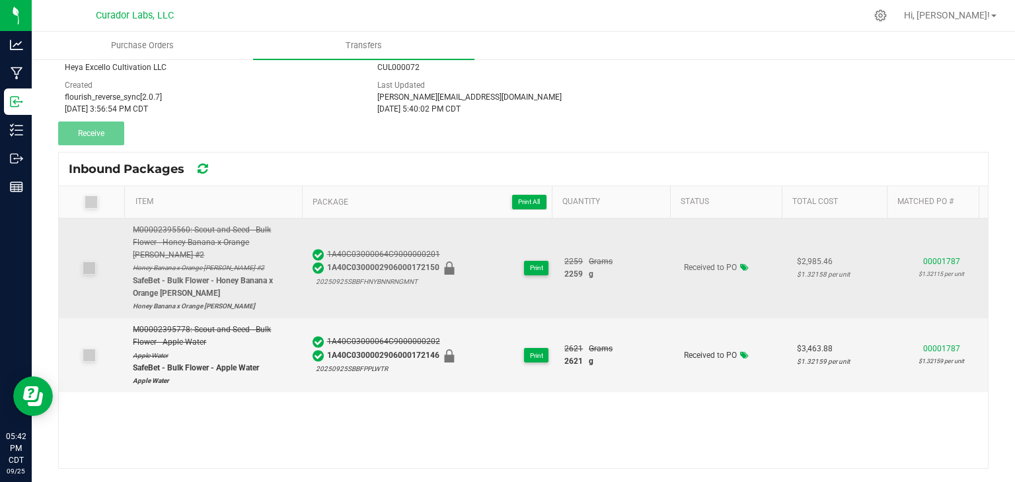
click at [255, 275] on div "SafeBet - Bulk Flower - Honey Banana x Orange [PERSON_NAME]" at bounding box center [214, 287] width 163 height 25
copy div "SafeBet - Bulk Flower - Honey Banana x Orange [PERSON_NAME]"
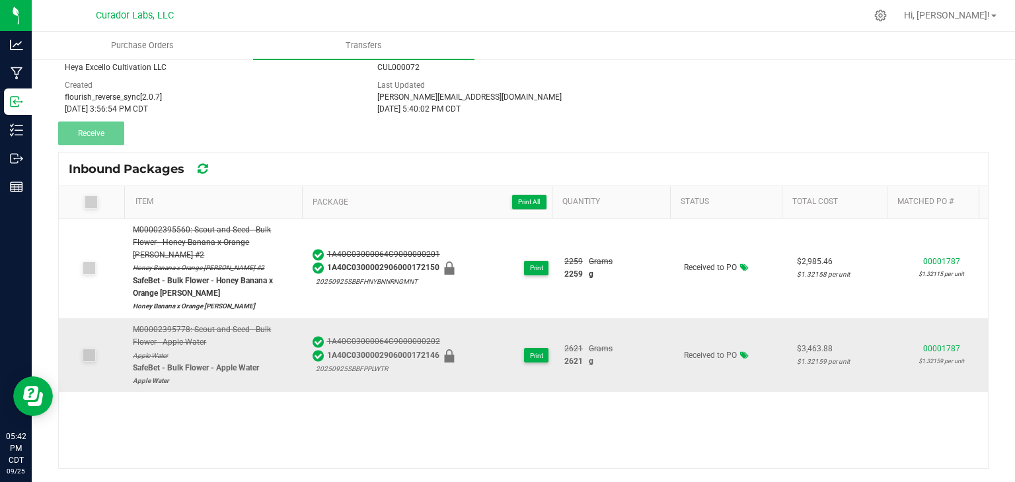
click at [215, 362] on div "SafeBet - Bulk Flower - Apple Water" at bounding box center [214, 368] width 163 height 13
copy div "SafeBet - Bulk Flower - Apple Water"
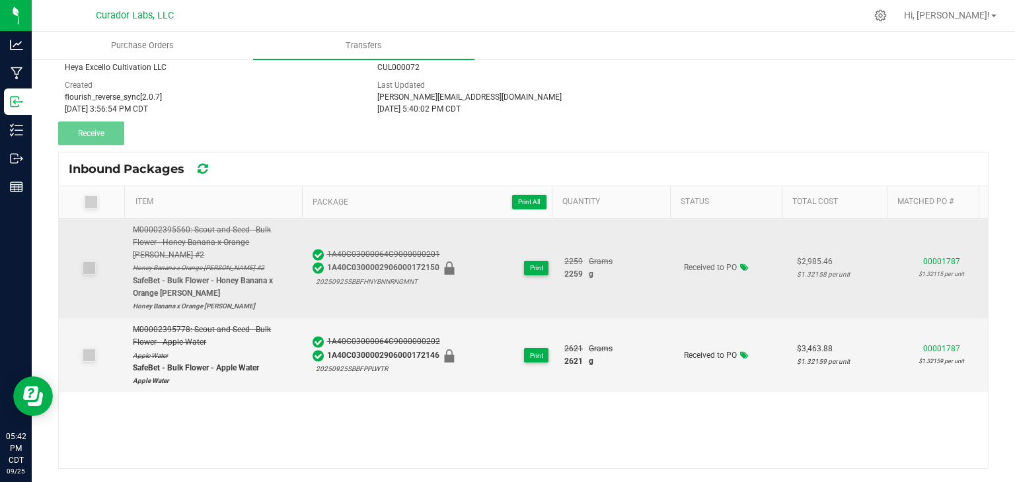
click at [359, 252] on span "1A40C03000064C9000000201" at bounding box center [393, 255] width 132 height 13
click at [361, 262] on span "1A40C0300002906000172150" at bounding box center [393, 268] width 132 height 13
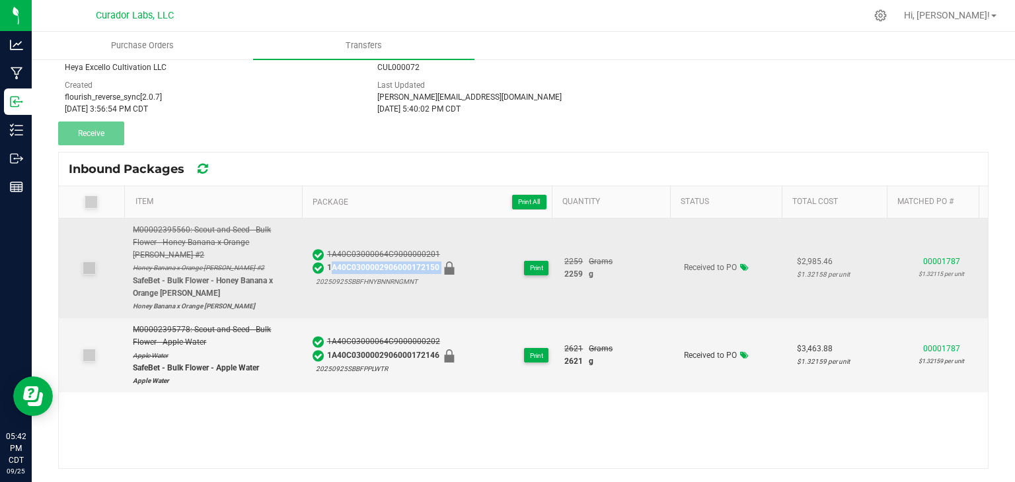
click at [361, 262] on span "1A40C0300002906000172150" at bounding box center [393, 268] width 132 height 13
copy span "1A40C0300002906000172150"
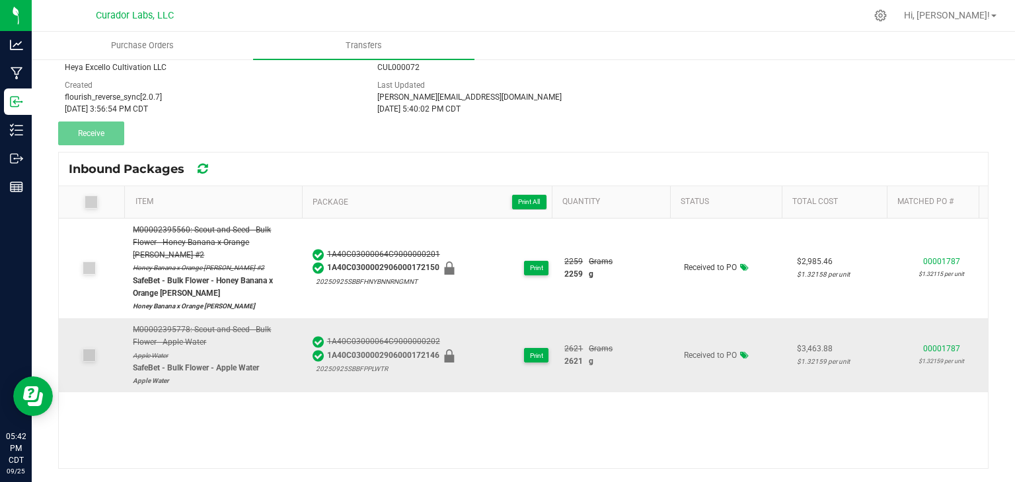
click at [392, 350] on span "1A40C0300002906000172146" at bounding box center [393, 356] width 132 height 13
copy span "1A40C0300002906000172146"
click at [386, 149] on div "< Inbound Transfers Transfer #0001804802 Received Shipper Name Heya Excello Cul…" at bounding box center [523, 221] width 931 height 498
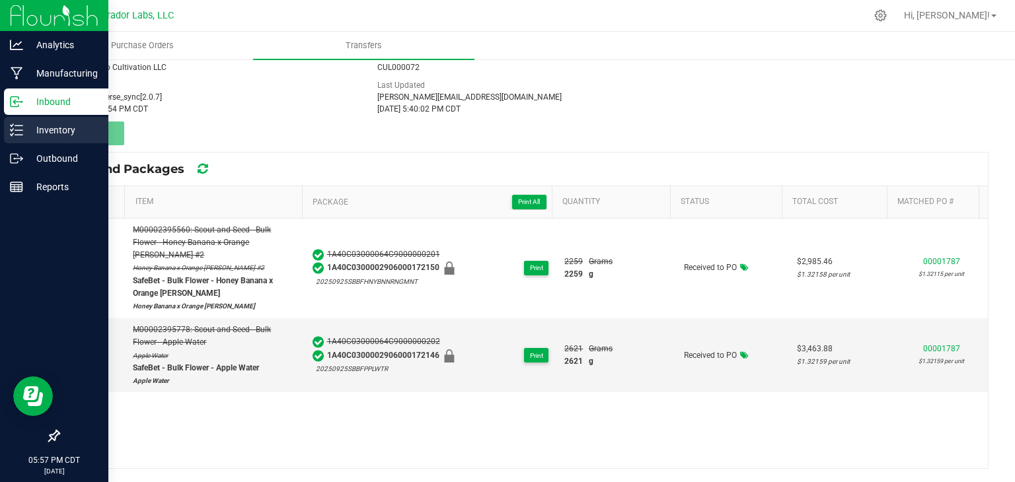
click at [23, 132] on p "Inventory" at bounding box center [62, 130] width 79 height 16
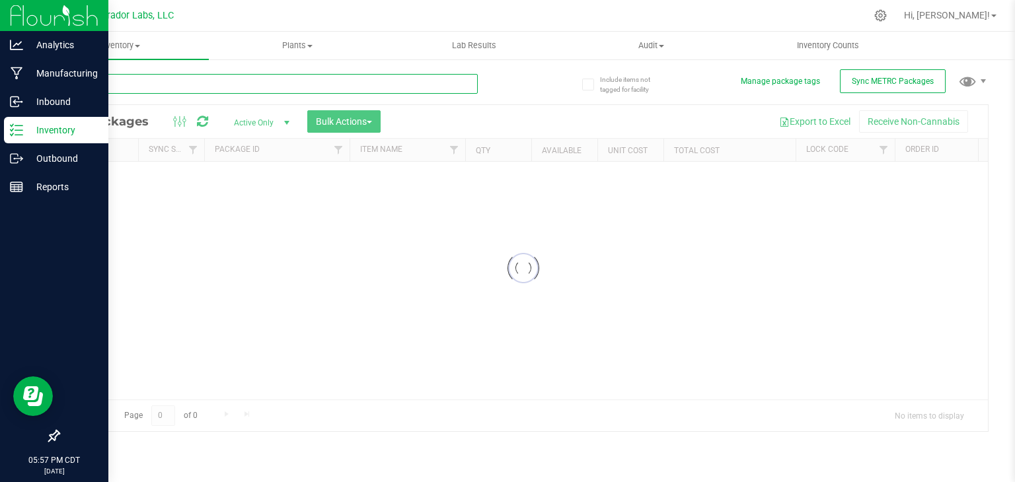
click at [173, 91] on input "text" at bounding box center [268, 84] width 420 height 20
paste input "1A40C0300002906000172052"
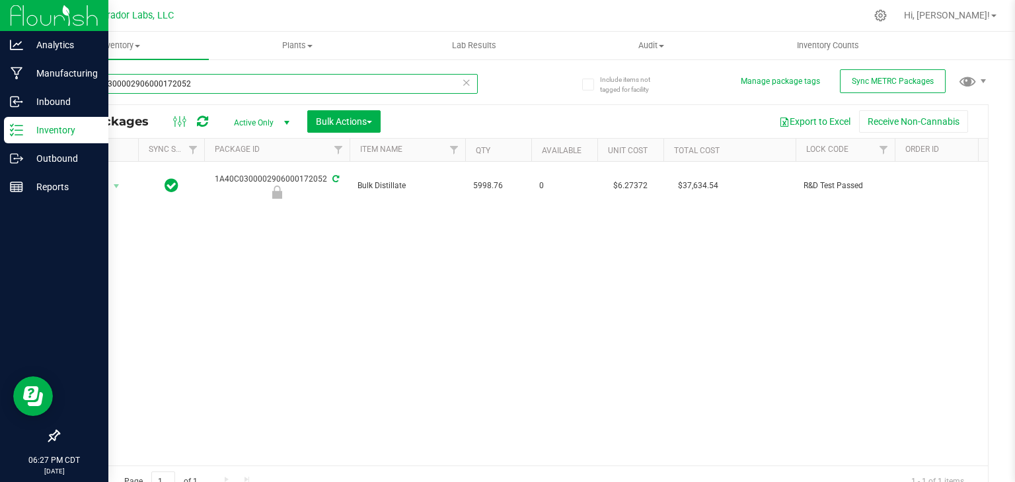
type input "1A40C0300002906000172052"
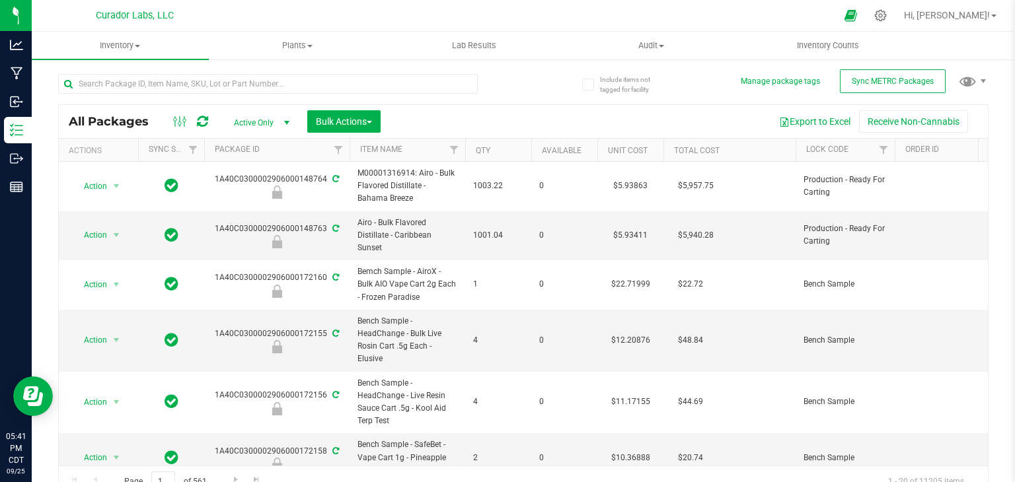
click at [210, 120] on div at bounding box center [191, 122] width 44 height 16
click at [206, 120] on icon at bounding box center [202, 121] width 11 height 13
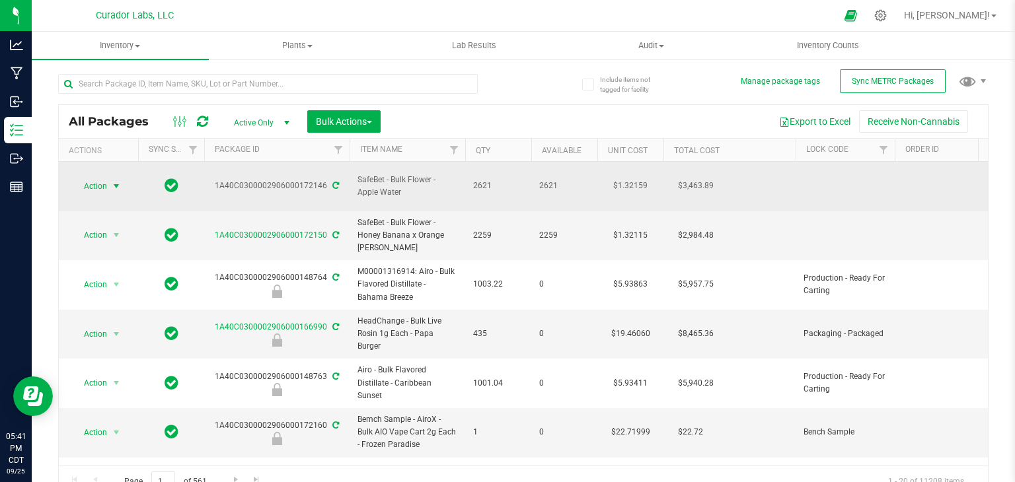
click at [104, 182] on span "Action" at bounding box center [90, 186] width 36 height 19
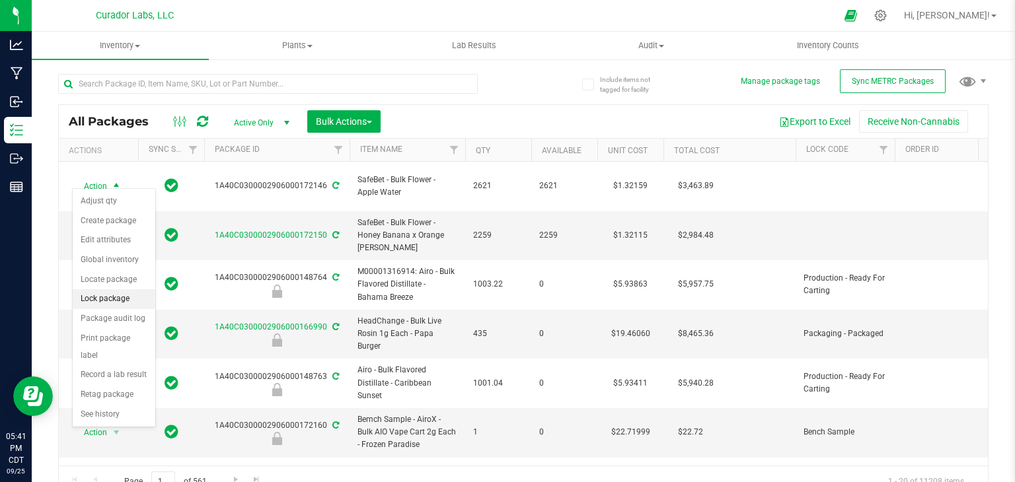
click at [103, 293] on li "Lock package" at bounding box center [114, 299] width 83 height 20
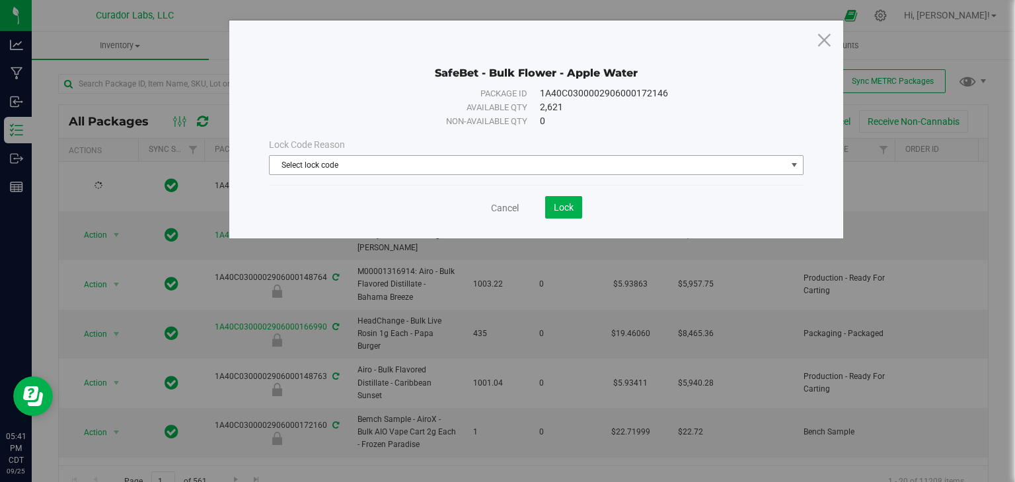
click at [349, 161] on span "Select lock code" at bounding box center [528, 165] width 517 height 19
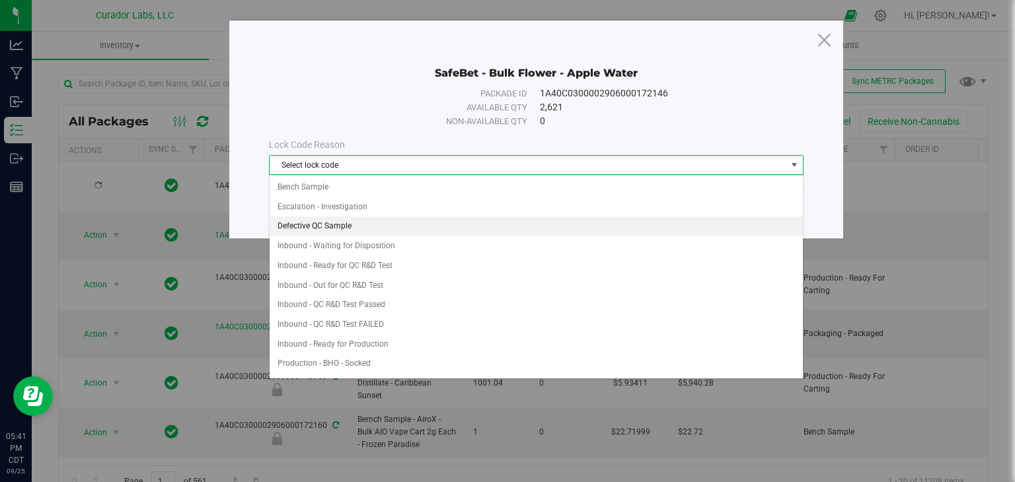
scroll to position [40, 0]
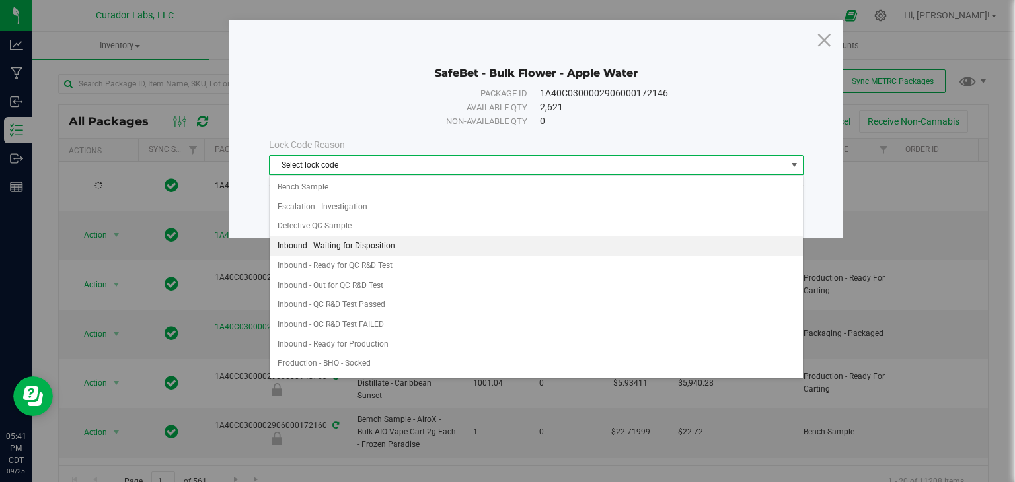
click at [367, 248] on li "Inbound - Waiting for Disposition" at bounding box center [536, 247] width 533 height 20
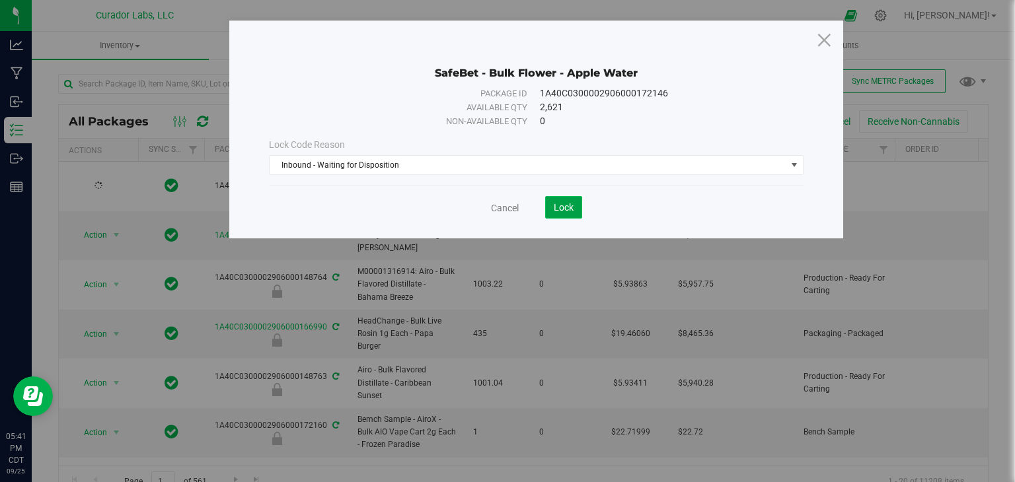
click at [562, 204] on span "Lock" at bounding box center [564, 207] width 20 height 11
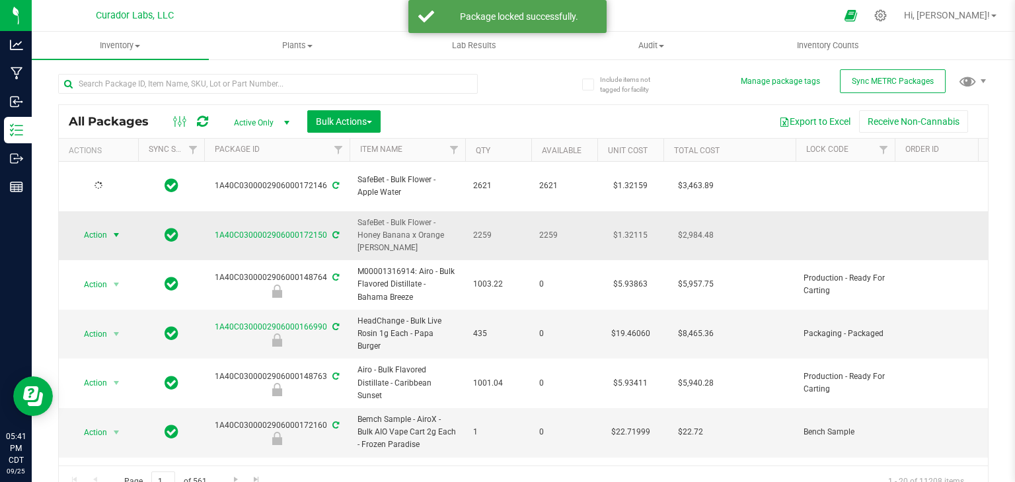
click at [112, 230] on span "select" at bounding box center [116, 235] width 11 height 11
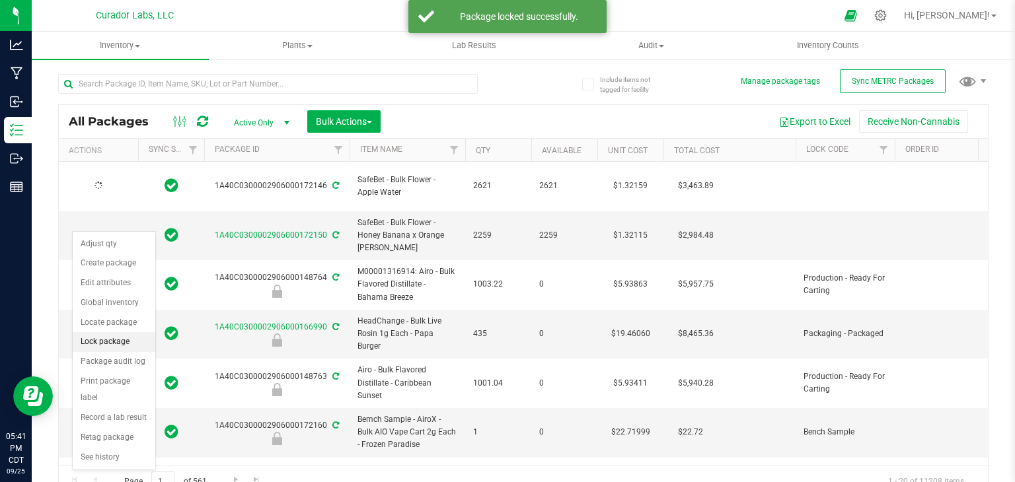
click at [120, 340] on li "Lock package" at bounding box center [114, 342] width 83 height 20
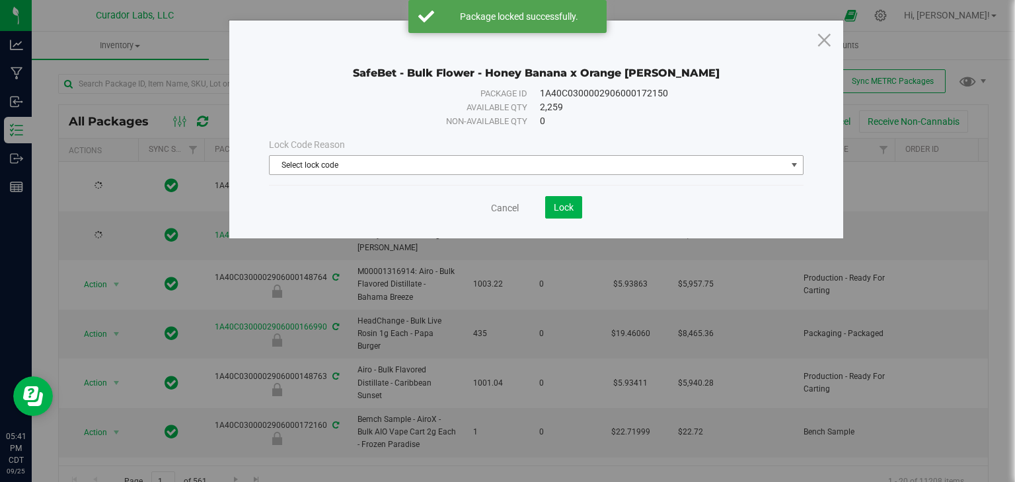
click at [406, 170] on span "Select lock code" at bounding box center [528, 165] width 517 height 19
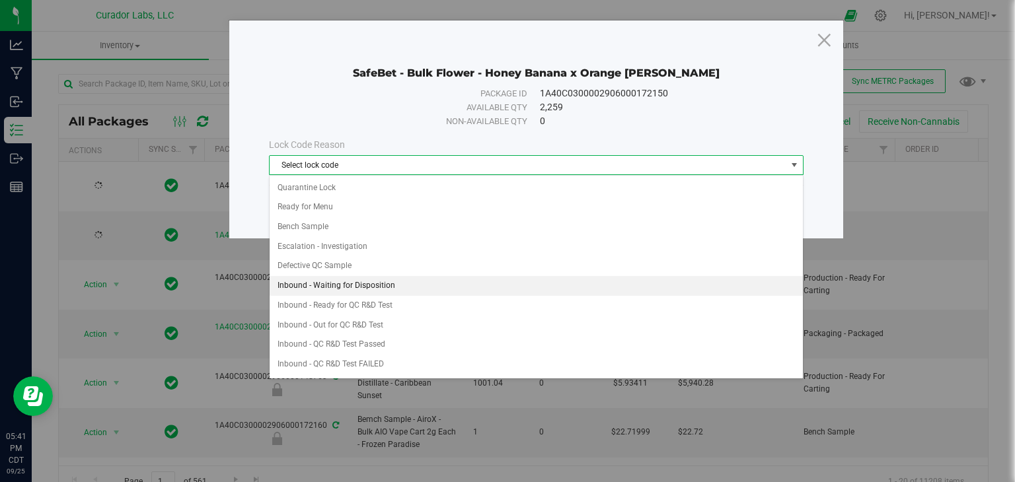
click at [402, 281] on li "Inbound - Waiting for Disposition" at bounding box center [536, 286] width 533 height 20
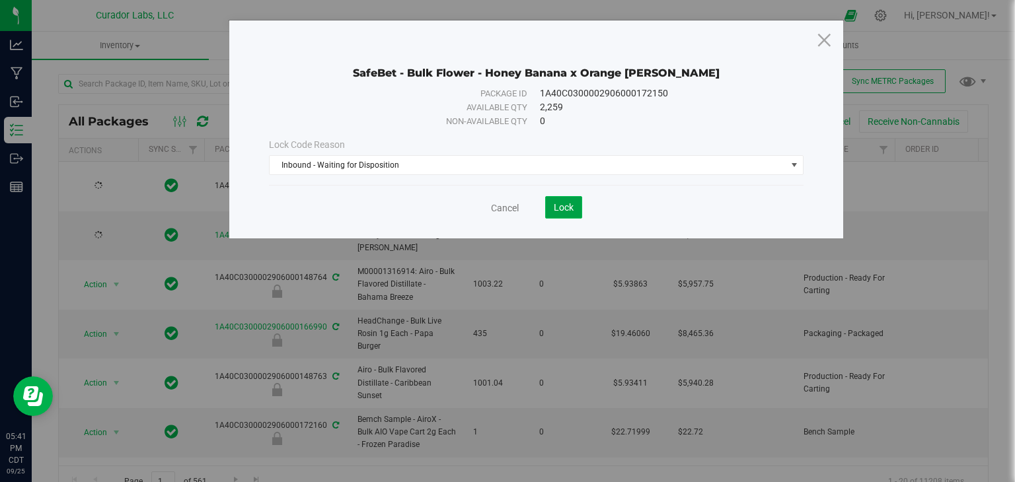
click at [566, 212] on span "Lock" at bounding box center [564, 207] width 20 height 11
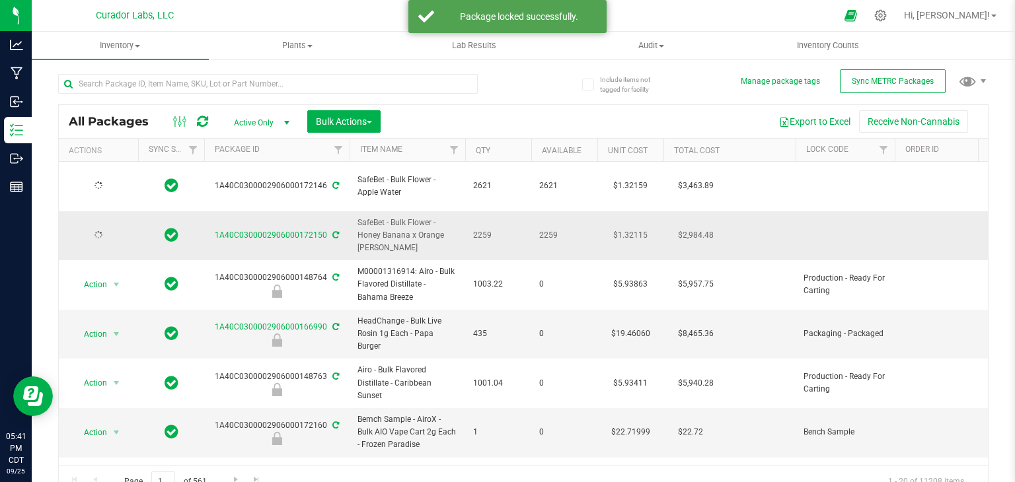
click at [471, 217] on td "2259" at bounding box center [498, 236] width 66 height 50
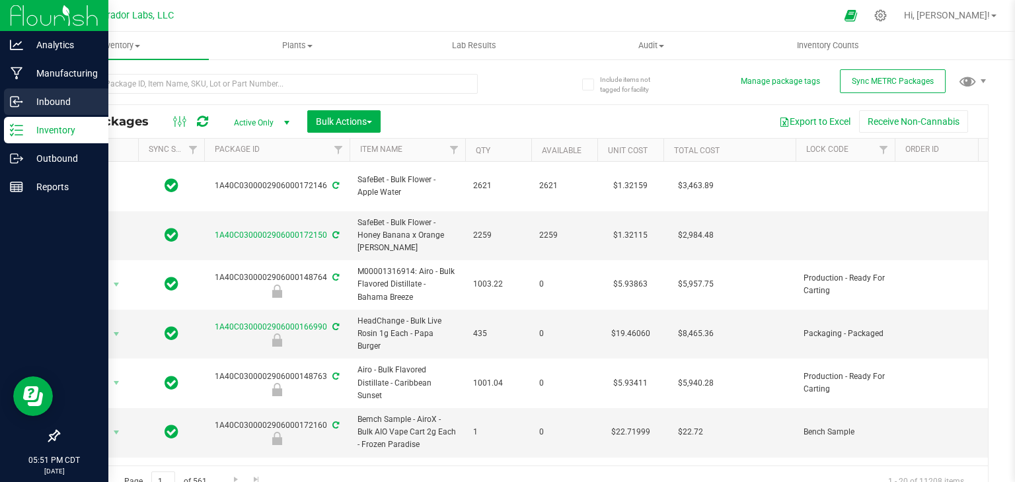
click at [22, 98] on icon at bounding box center [16, 101] width 13 height 13
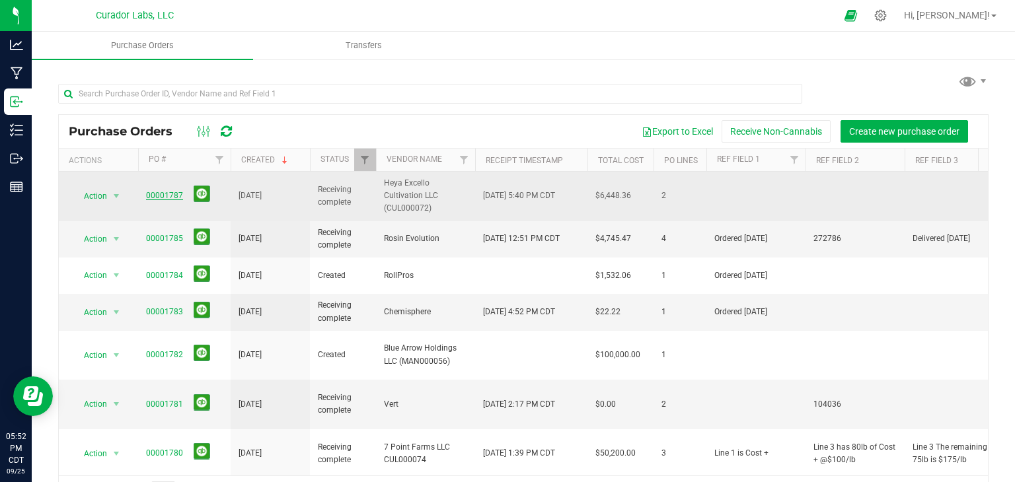
click at [159, 193] on link "00001787" at bounding box center [164, 195] width 37 height 9
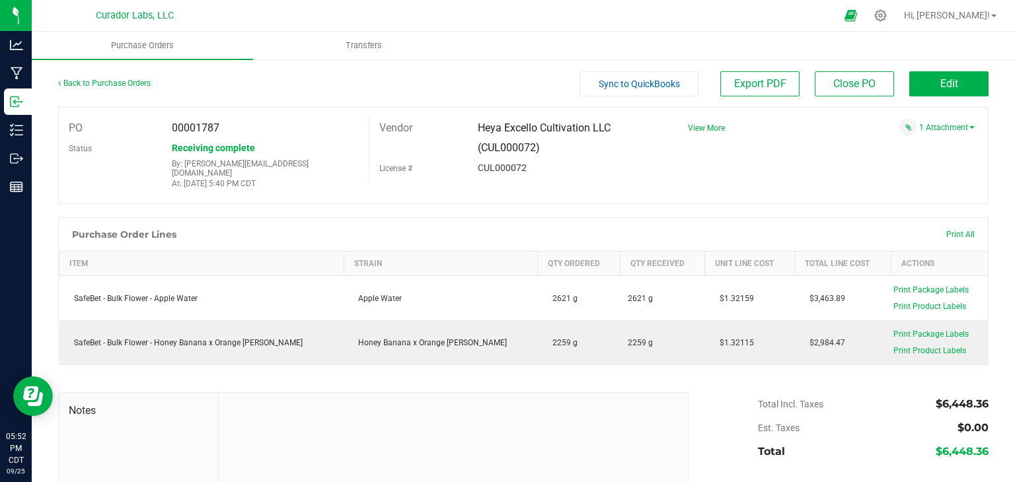
click at [937, 141] on div "PO 00001787 Status Receiving complete By: stephen@curadorbrands.com At: Sep 25,…" at bounding box center [523, 155] width 931 height 97
click at [933, 125] on link "1 Attachment" at bounding box center [947, 127] width 56 height 9
click at [913, 159] on button "Attach new document" at bounding box center [931, 159] width 87 height 12
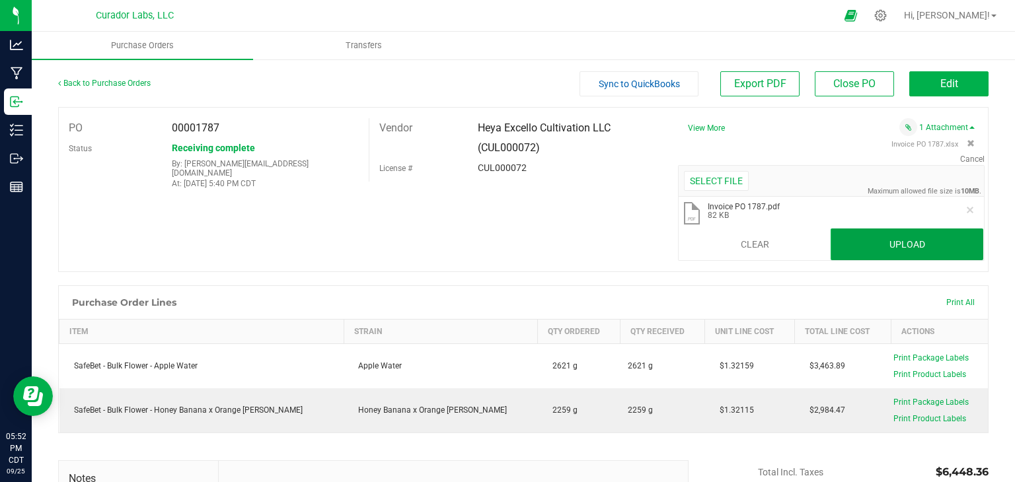
click at [863, 234] on button "Upload" at bounding box center [907, 245] width 153 height 32
